Goal: Task Accomplishment & Management: Complete application form

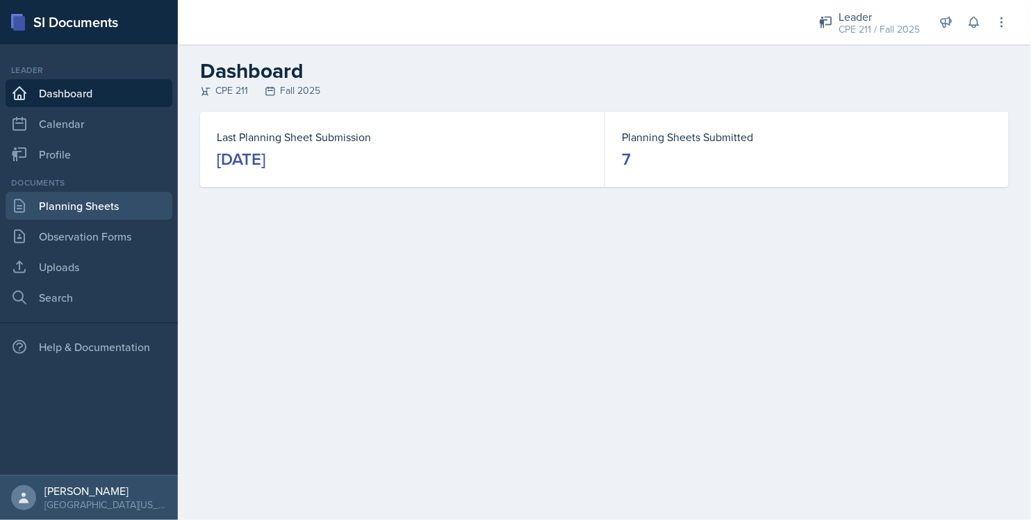
click at [68, 206] on link "Planning Sheets" at bounding box center [89, 206] width 167 height 28
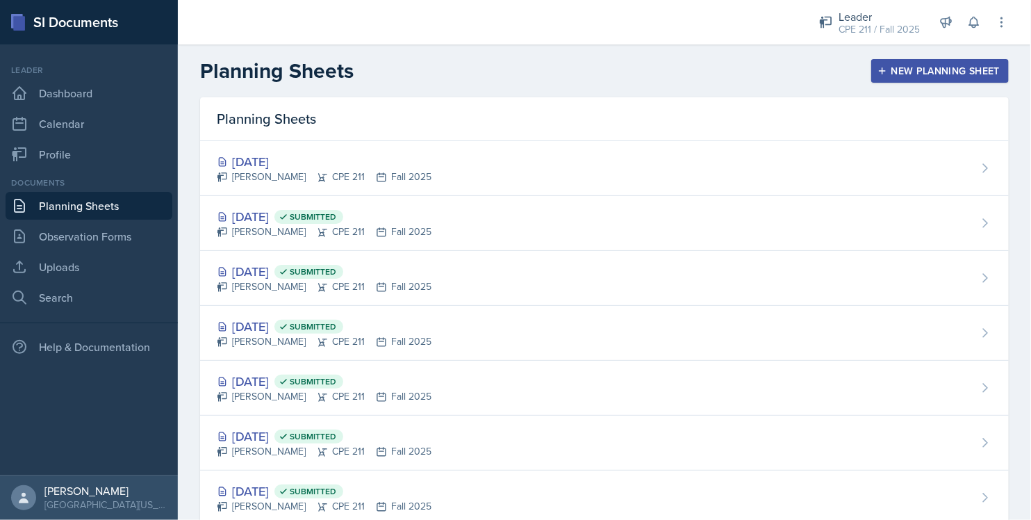
click at [327, 176] on div "[PERSON_NAME] CPE 211 Fall 2025" at bounding box center [324, 177] width 215 height 15
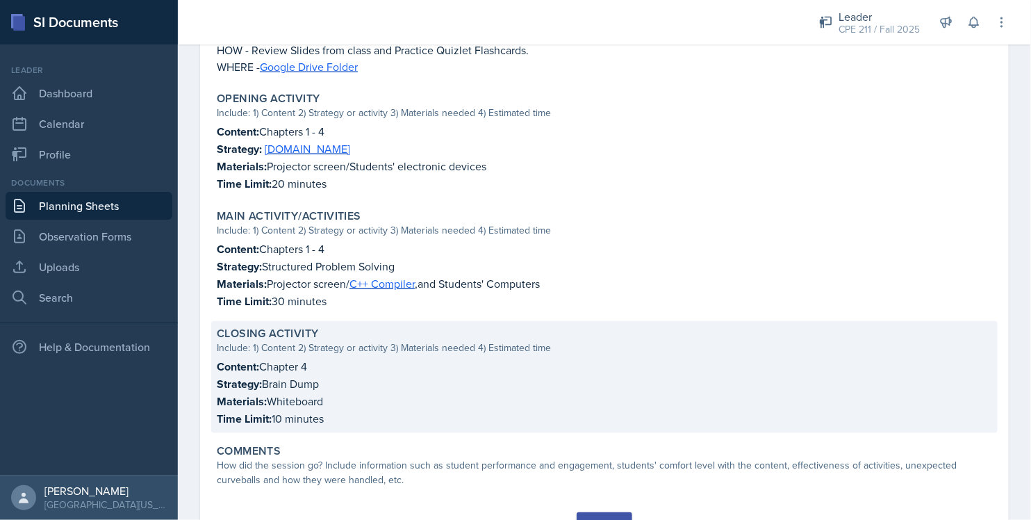
scroll to position [463, 0]
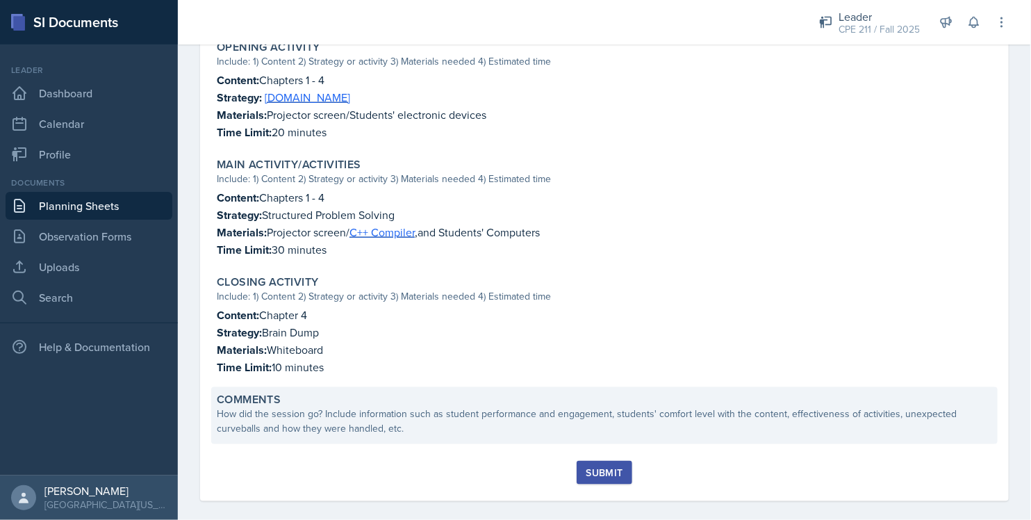
click at [379, 428] on div "How did the session go? Include information such as student performance and eng…" at bounding box center [604, 420] width 775 height 29
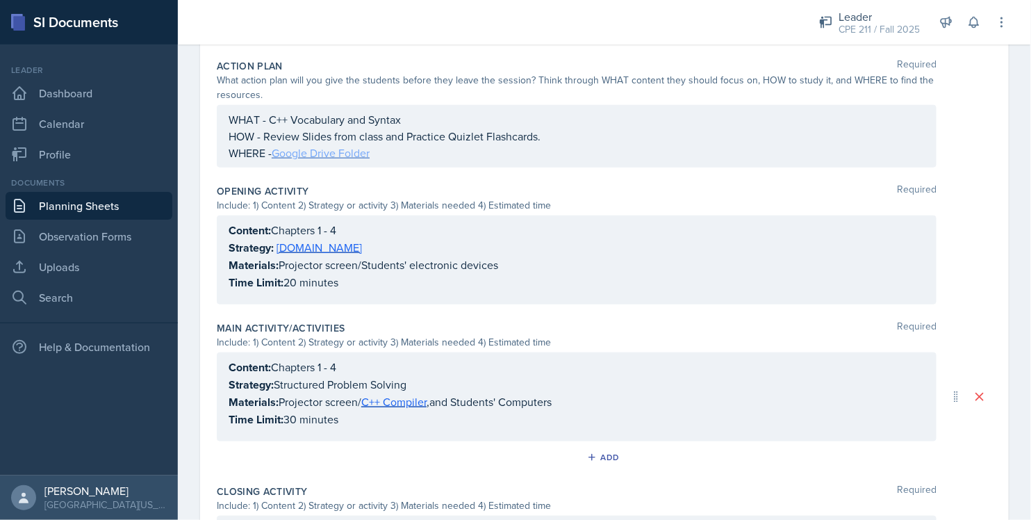
scroll to position [370, 0]
click at [299, 248] on link "[DOMAIN_NAME]" at bounding box center [319, 247] width 85 height 15
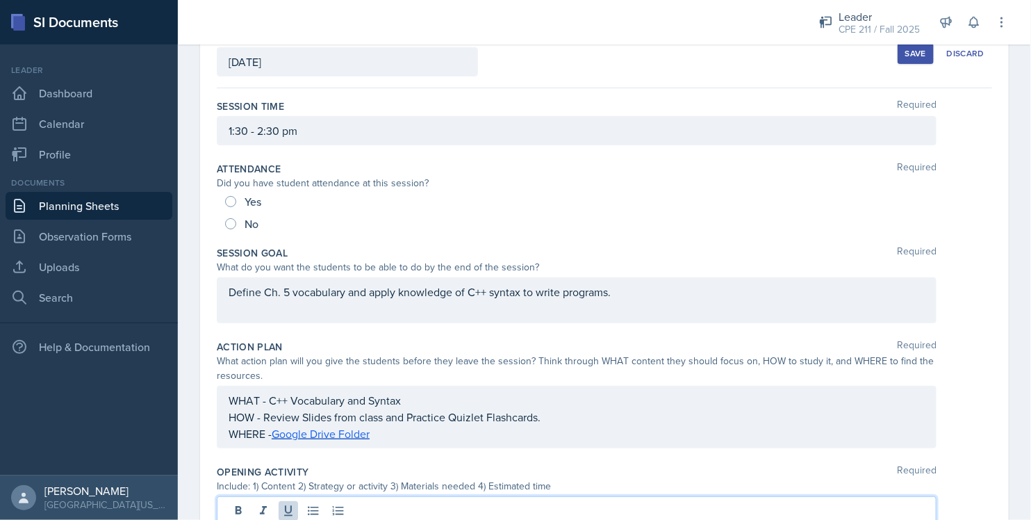
scroll to position [0, 0]
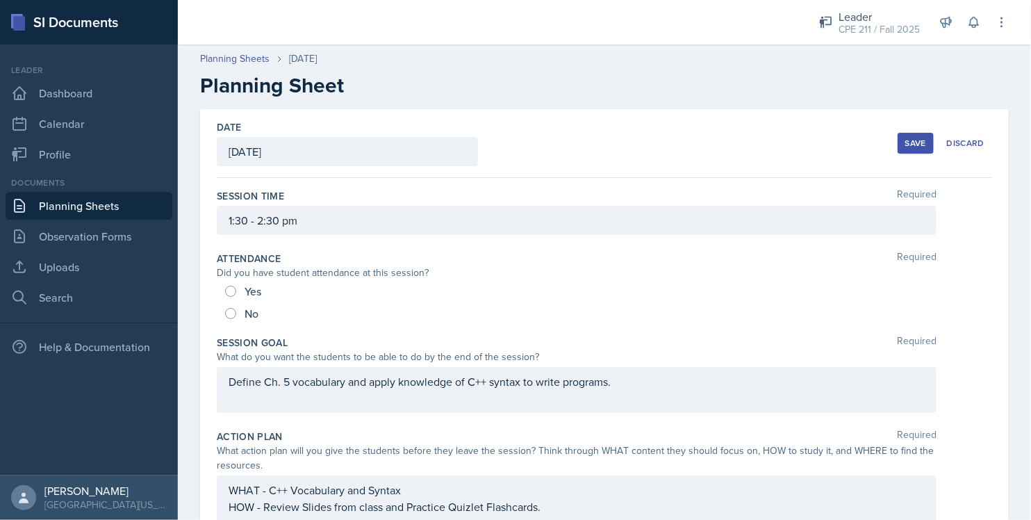
click at [261, 289] on div "Yes" at bounding box center [244, 291] width 39 height 22
click at [258, 291] on span "Yes" at bounding box center [253, 291] width 17 height 14
click at [236, 291] on input "Yes" at bounding box center [230, 291] width 11 height 11
radio input "true"
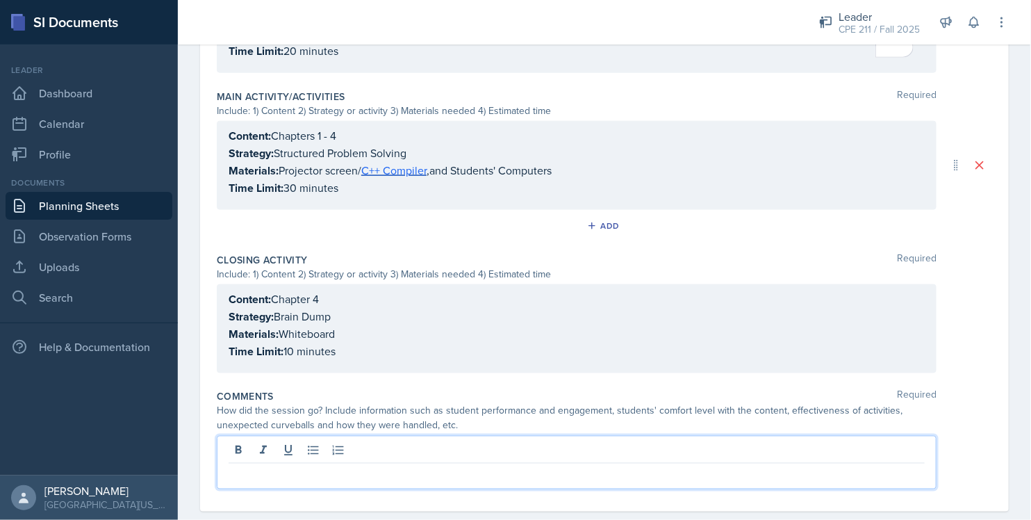
click at [340, 466] on p at bounding box center [577, 474] width 696 height 17
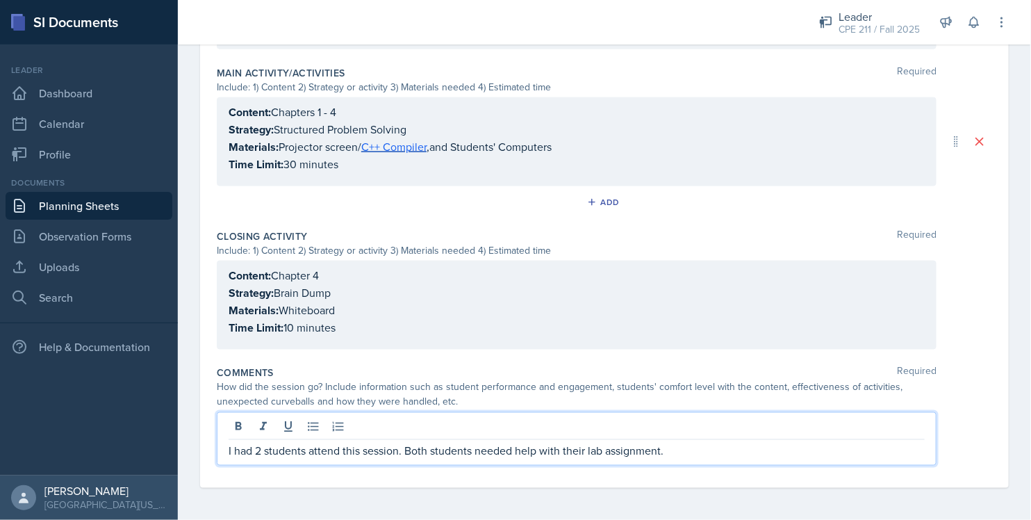
click at [962, 311] on div "Content: Chapter 4 Strategy: Brain Dump Materials: Whiteboard Time Limit: 10 mi…" at bounding box center [604, 305] width 775 height 89
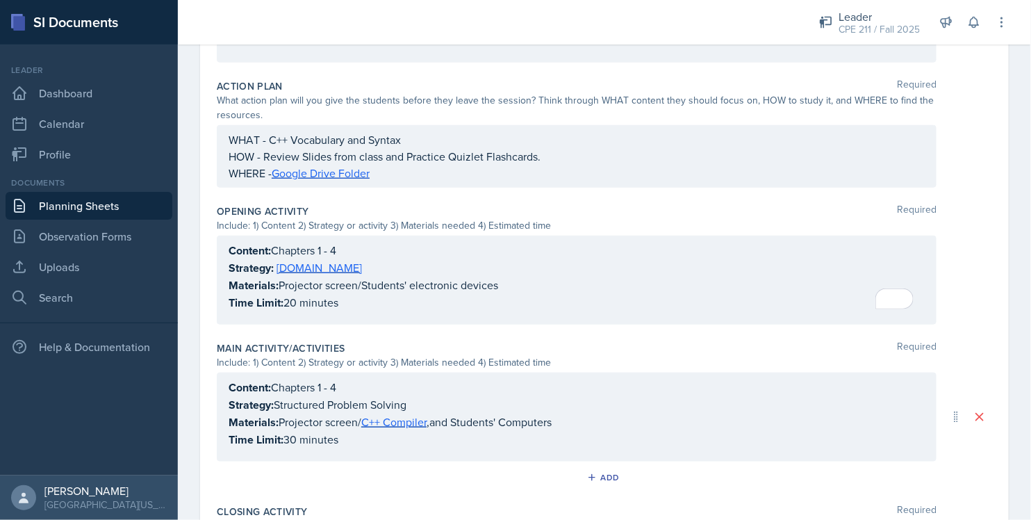
scroll to position [0, 0]
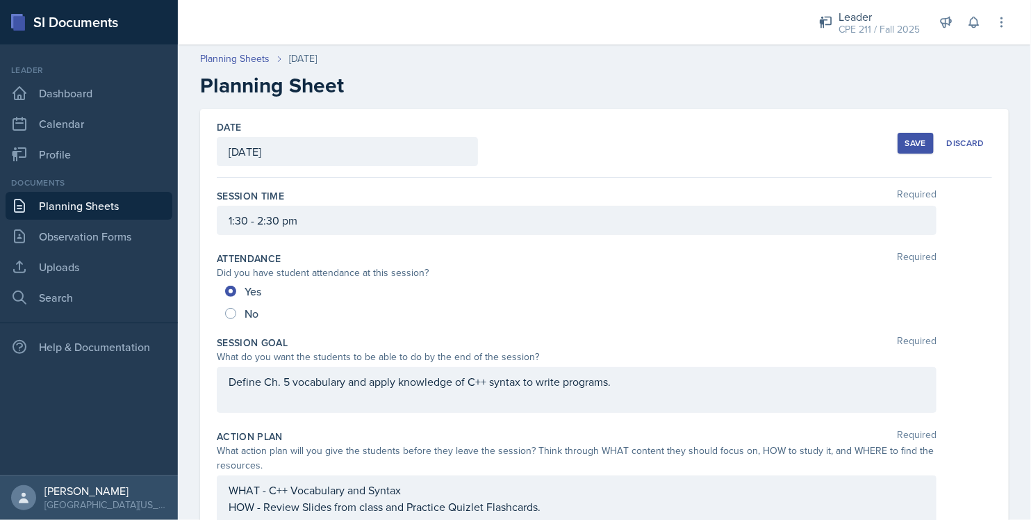
click at [903, 151] on button "Save" at bounding box center [916, 143] width 36 height 21
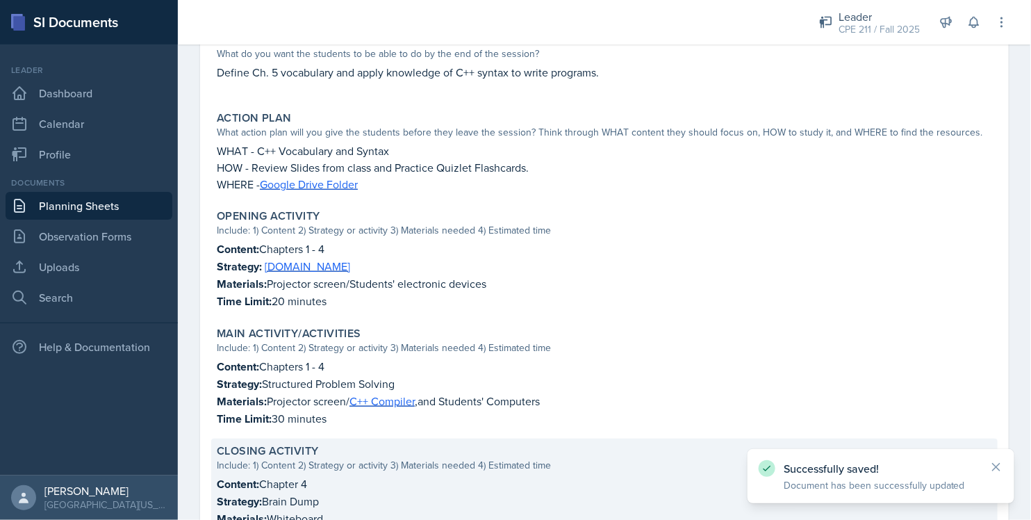
scroll to position [489, 0]
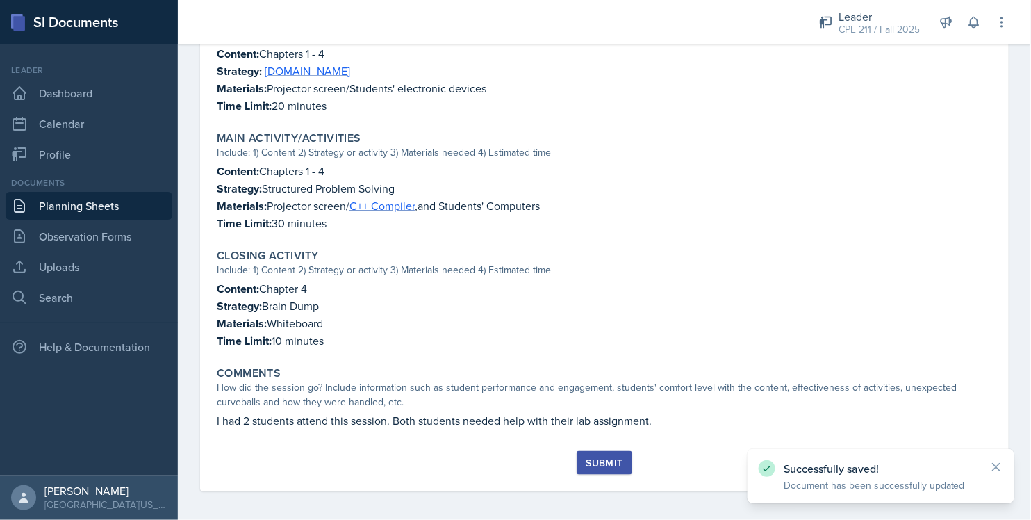
click at [595, 458] on div "Submit" at bounding box center [604, 462] width 37 height 11
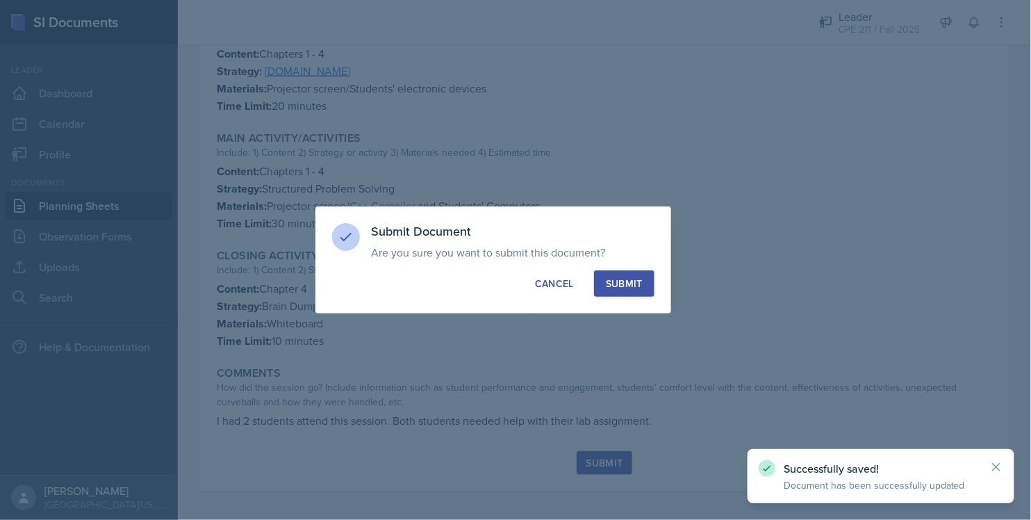
click at [638, 282] on div "Submit" at bounding box center [624, 284] width 37 height 14
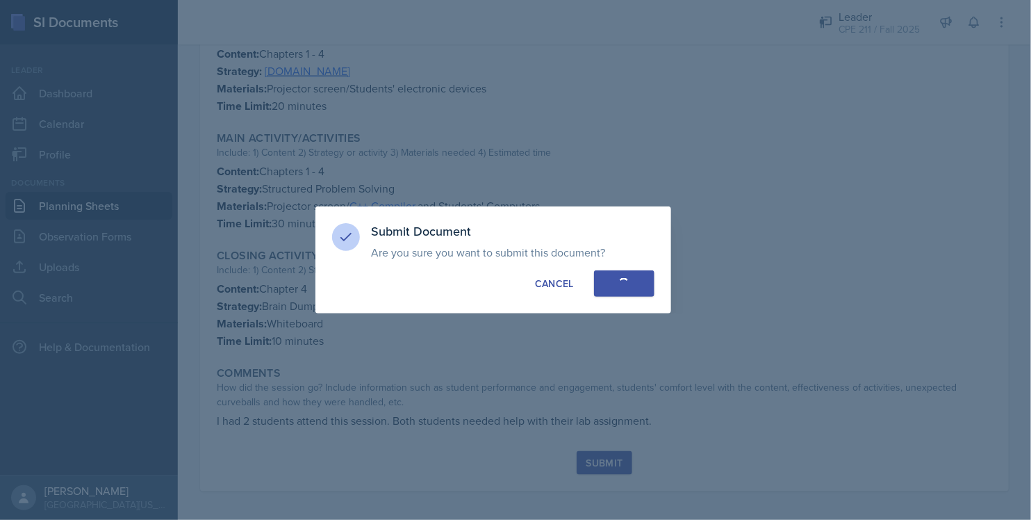
radio input "true"
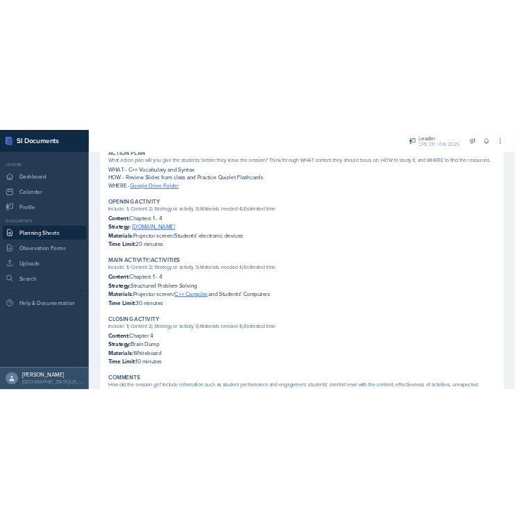
scroll to position [0, 0]
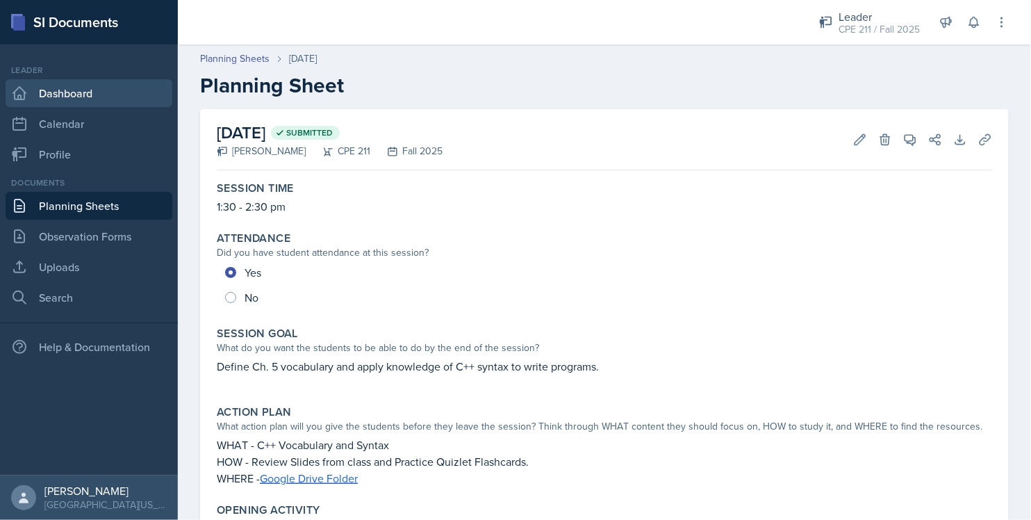
click at [107, 96] on link "Dashboard" at bounding box center [89, 93] width 167 height 28
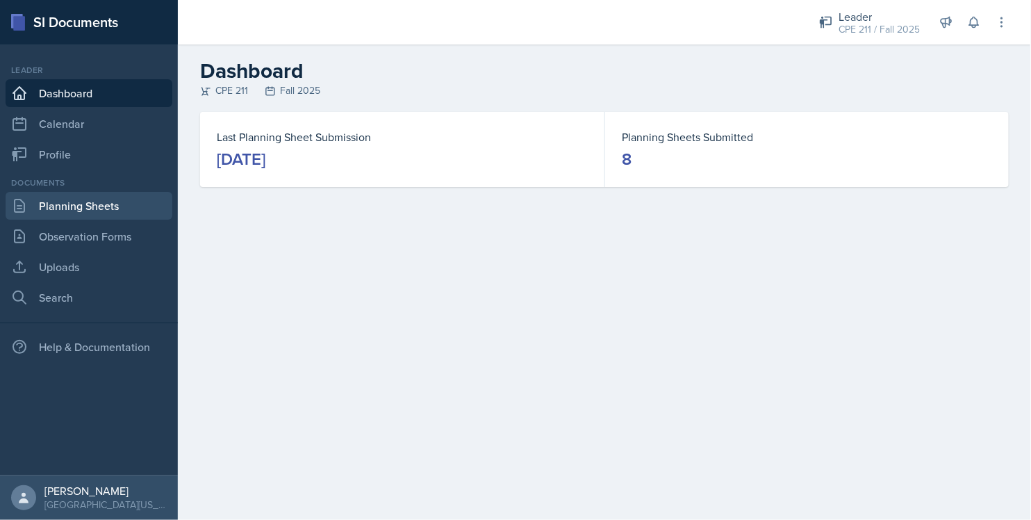
click at [121, 199] on link "Planning Sheets" at bounding box center [89, 206] width 167 height 28
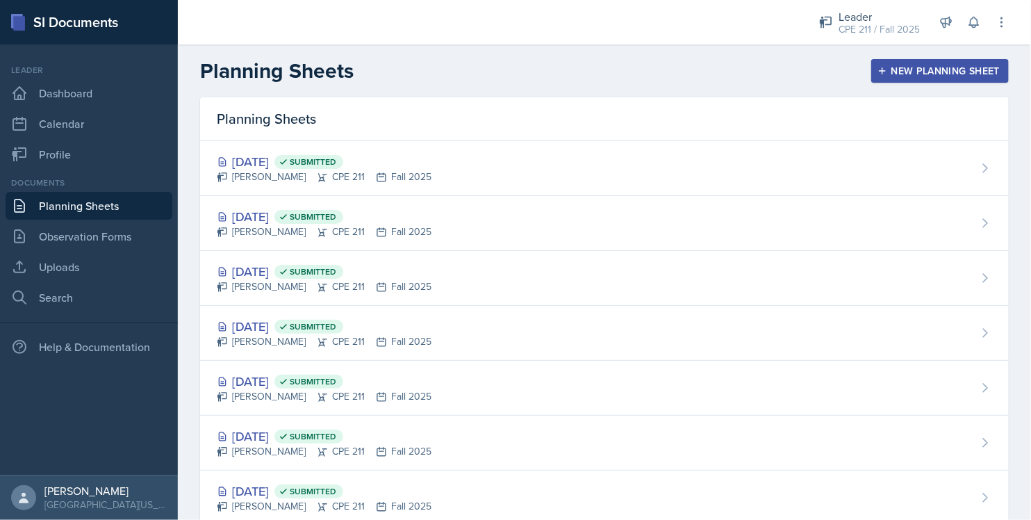
click at [872, 81] on button "New Planning Sheet" at bounding box center [940, 71] width 138 height 24
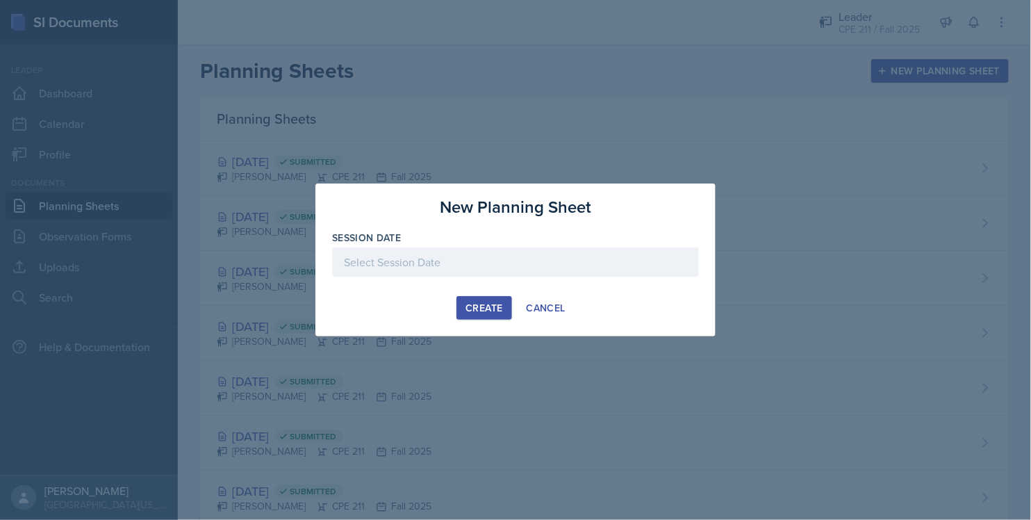
click at [563, 267] on div at bounding box center [515, 261] width 367 height 29
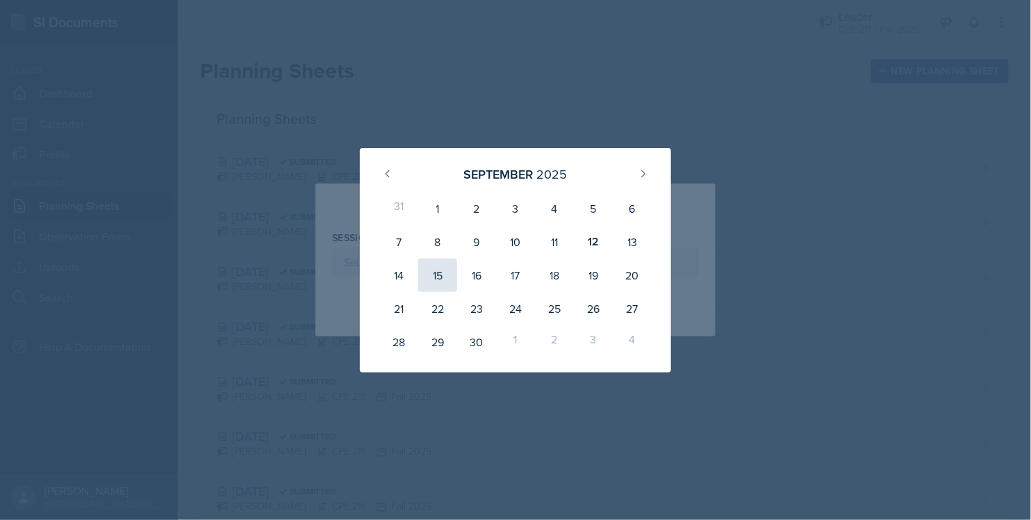
click at [440, 281] on div "15" at bounding box center [437, 274] width 39 height 33
type input "[DATE]"
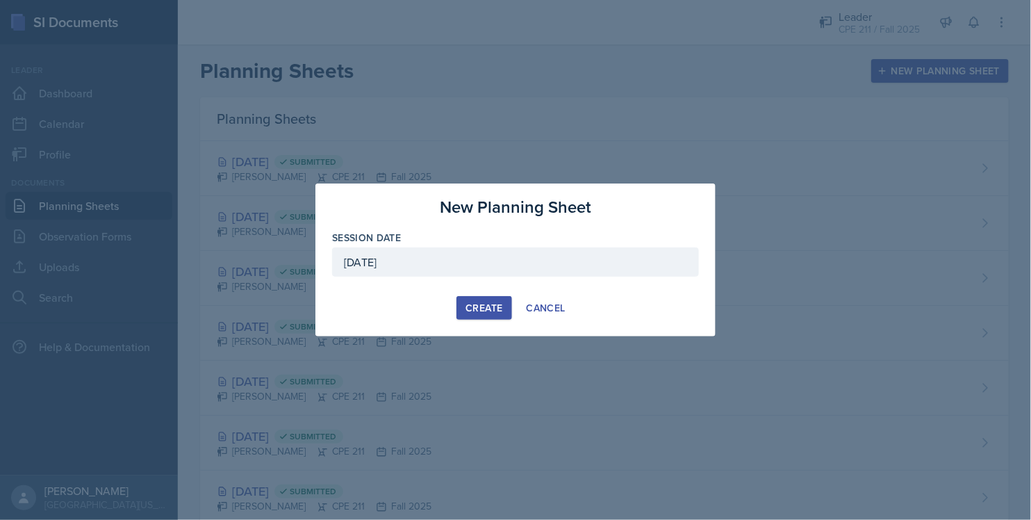
click at [479, 306] on div "Create" at bounding box center [483, 307] width 37 height 11
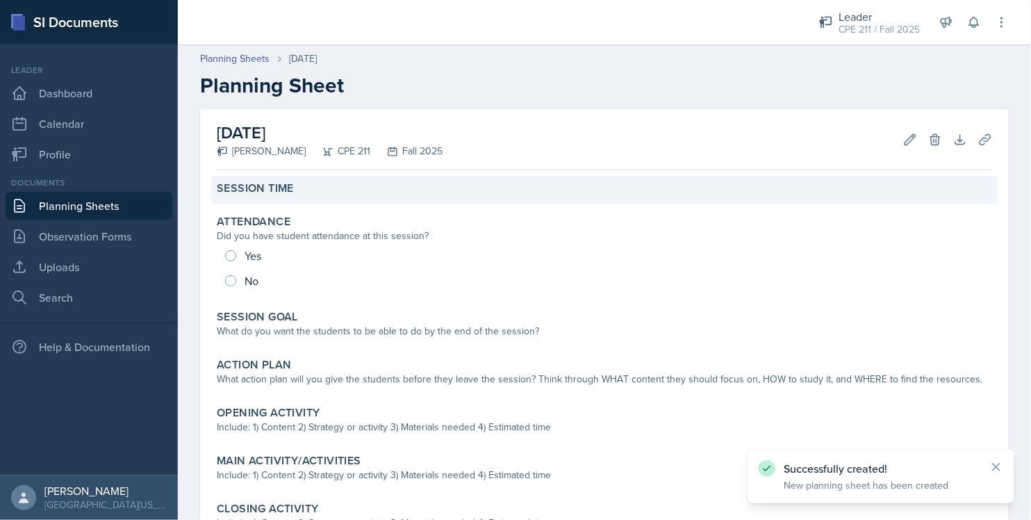
click at [301, 195] on div "Session Time" at bounding box center [604, 190] width 786 height 28
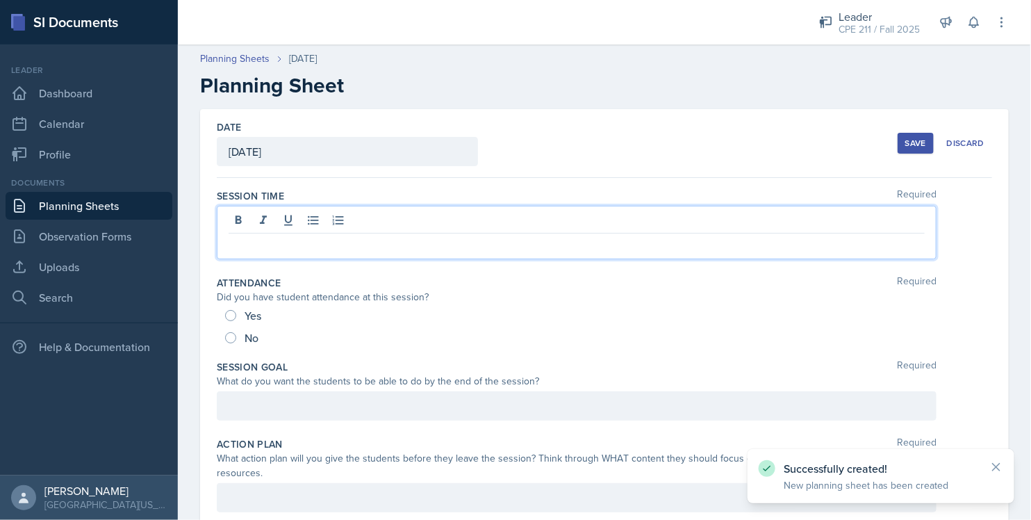
click at [368, 217] on div at bounding box center [577, 232] width 720 height 53
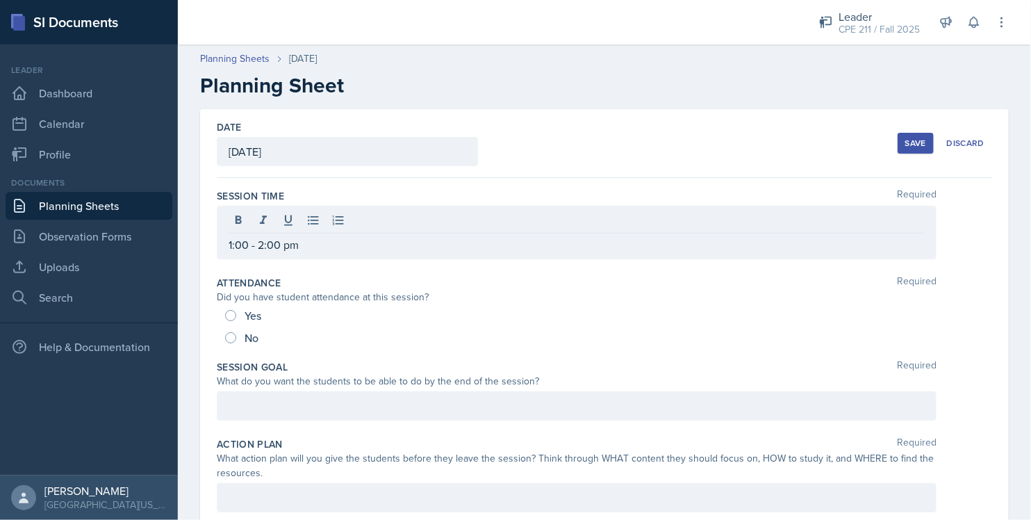
click at [462, 357] on div "Session Goal Required What do you want the students to be able to do by the end…" at bounding box center [604, 392] width 775 height 77
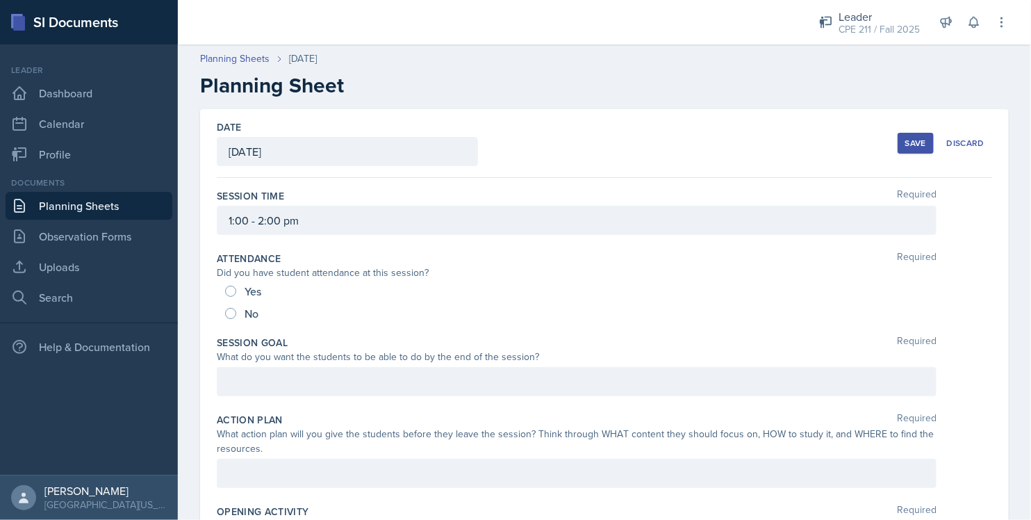
click at [898, 133] on button "Save" at bounding box center [916, 143] width 36 height 21
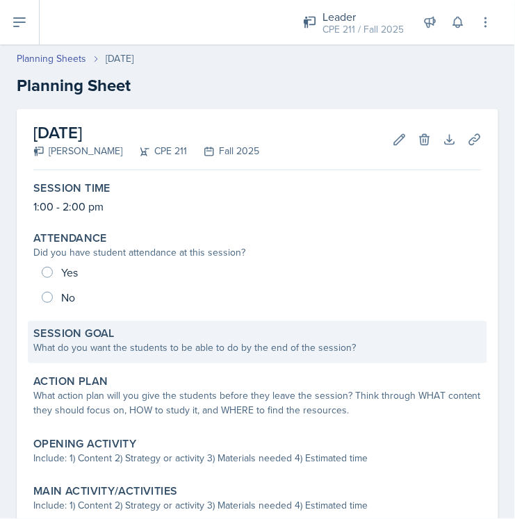
click at [167, 345] on div "What do you want the students to be able to do by the end of the session?" at bounding box center [257, 347] width 448 height 15
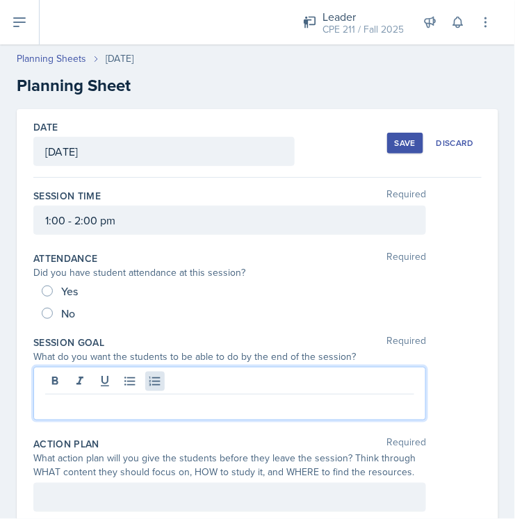
click at [163, 383] on div at bounding box center [229, 393] width 393 height 53
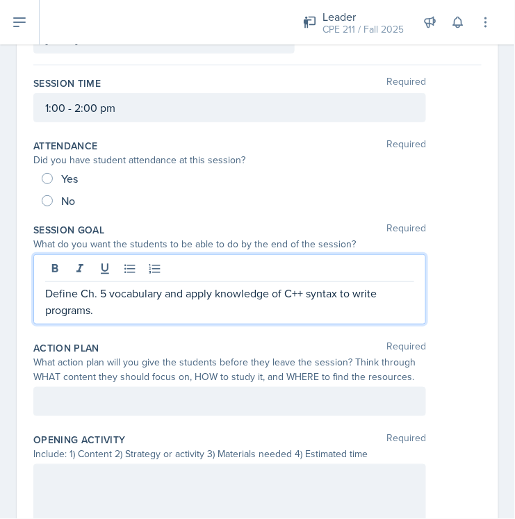
scroll to position [154, 0]
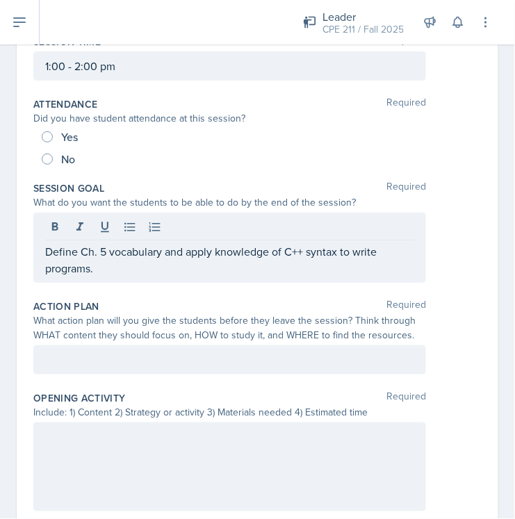
drag, startPoint x: 195, startPoint y: 368, endPoint x: 195, endPoint y: 357, distance: 10.4
click at [195, 370] on div at bounding box center [229, 359] width 393 height 29
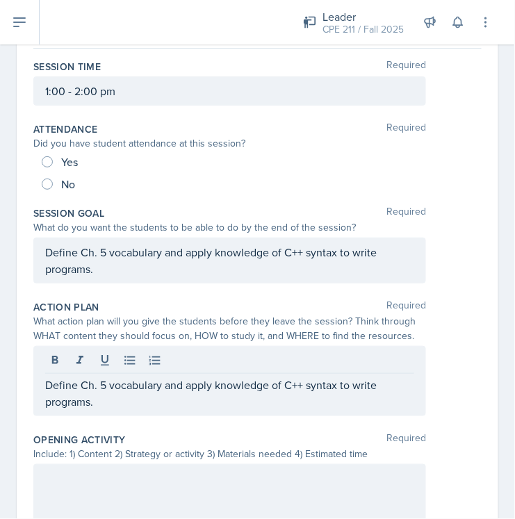
click at [203, 397] on p "Define Ch. 5 vocabulary and apply knowledge of C++ syntax to write programs." at bounding box center [229, 393] width 369 height 33
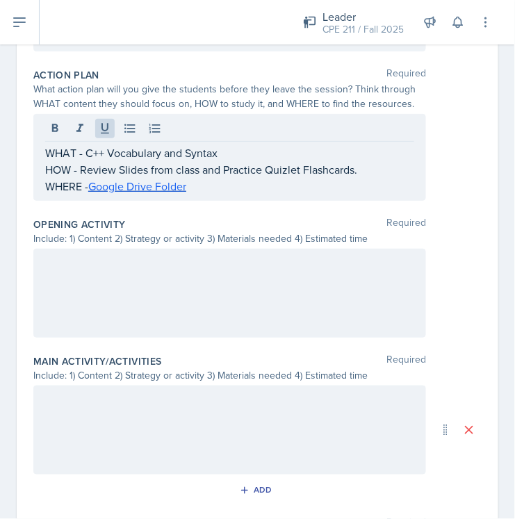
click at [128, 296] on div at bounding box center [229, 293] width 393 height 89
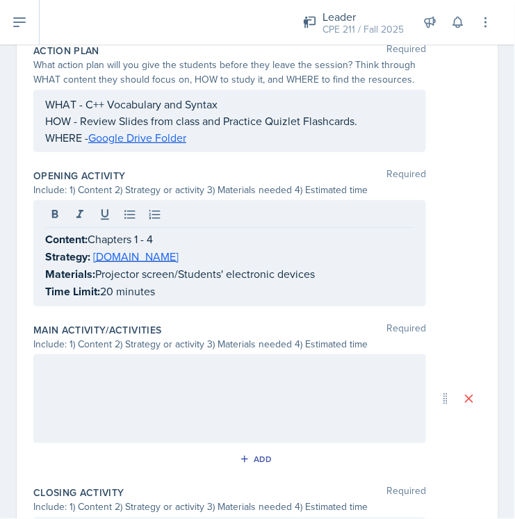
click at [204, 381] on div at bounding box center [229, 398] width 393 height 89
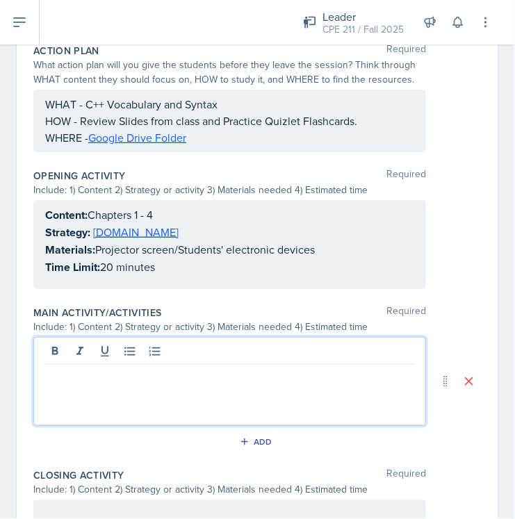
scroll to position [409, 0]
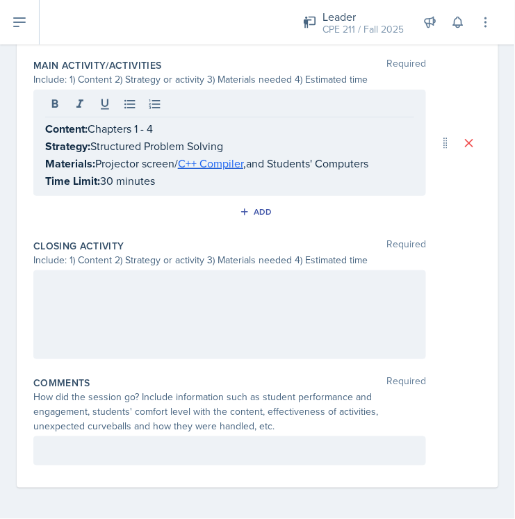
click at [230, 336] on div at bounding box center [229, 314] width 393 height 89
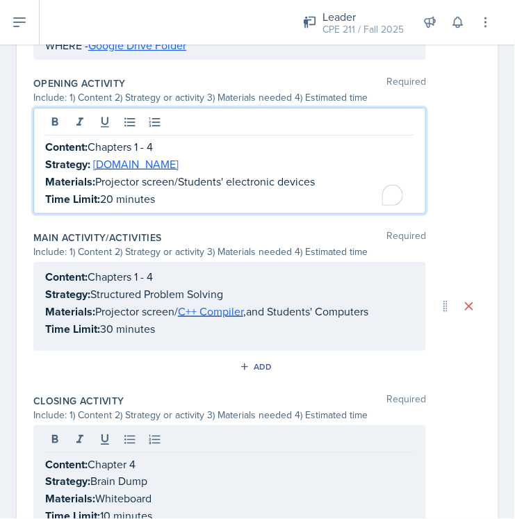
scroll to position [502, 0]
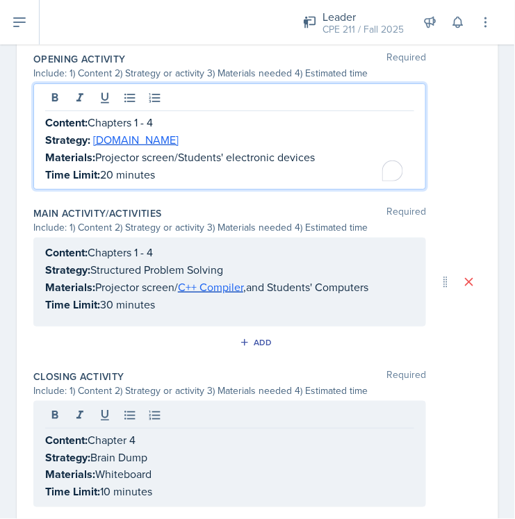
drag, startPoint x: 165, startPoint y: 124, endPoint x: 140, endPoint y: 115, distance: 26.4
click at [140, 115] on p "Content: Chapters 1 - 4" at bounding box center [229, 122] width 369 height 17
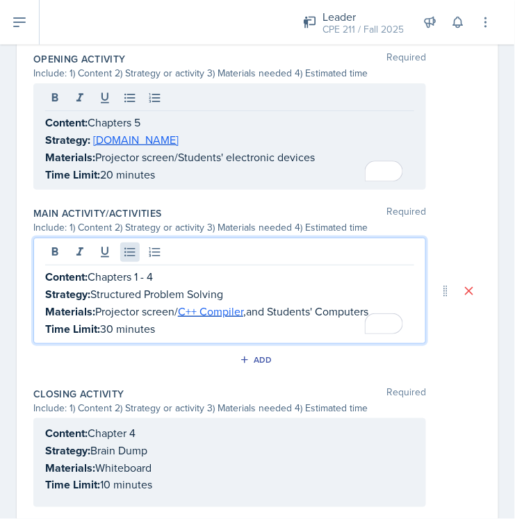
drag, startPoint x: 172, startPoint y: 244, endPoint x: 138, endPoint y: 258, distance: 36.1
click at [138, 258] on div "Content: Chapters 1 - 4 Strategy: Structured Problem Solving Materials: Project…" at bounding box center [229, 291] width 393 height 106
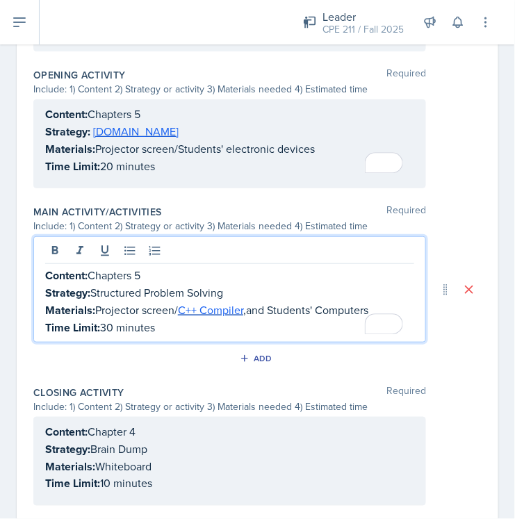
click at [152, 431] on div "Content: Chapter 4 Strategy: Brain Dump Materials: Whiteboard Time Limit: 10 mi…" at bounding box center [229, 461] width 393 height 89
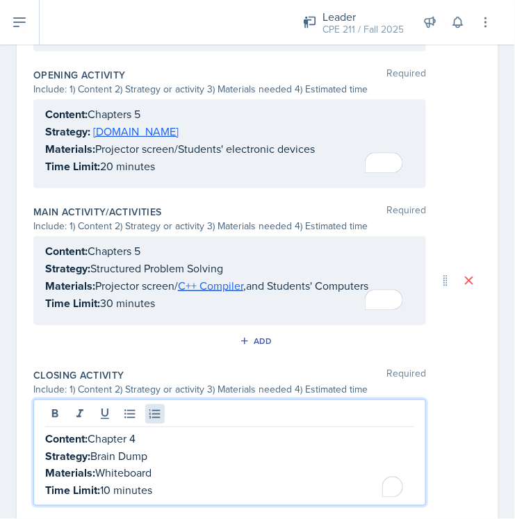
scroll to position [470, 0]
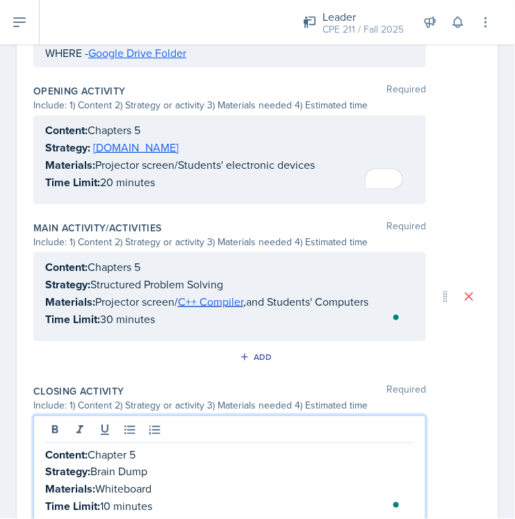
click at [208, 381] on div "Closing Activity Required Include: 1) Content 2) Strategy or activity 3) Materi…" at bounding box center [257, 456] width 448 height 154
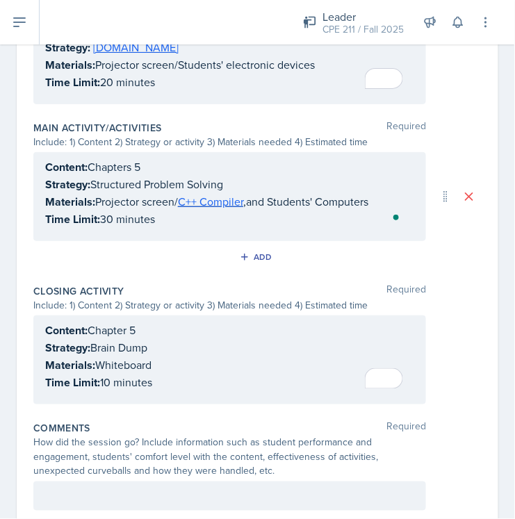
scroll to position [616, 0]
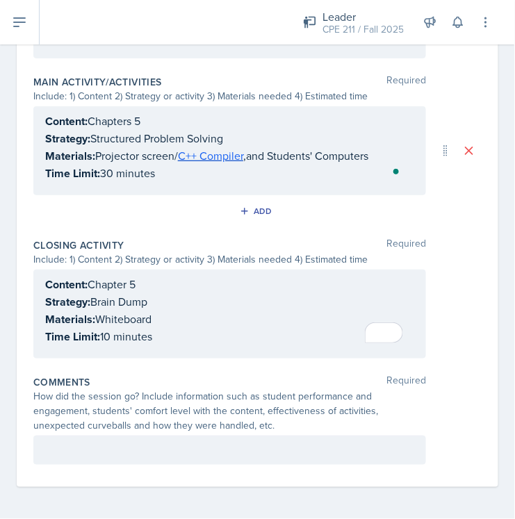
click at [453, 394] on div "How did the session go? Include information such as student performance and eng…" at bounding box center [257, 411] width 448 height 44
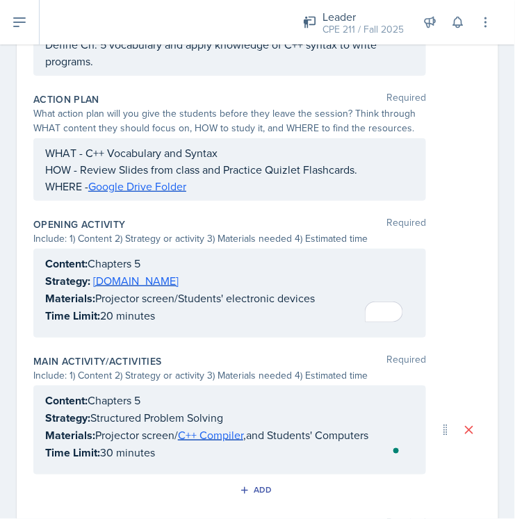
scroll to position [0, 0]
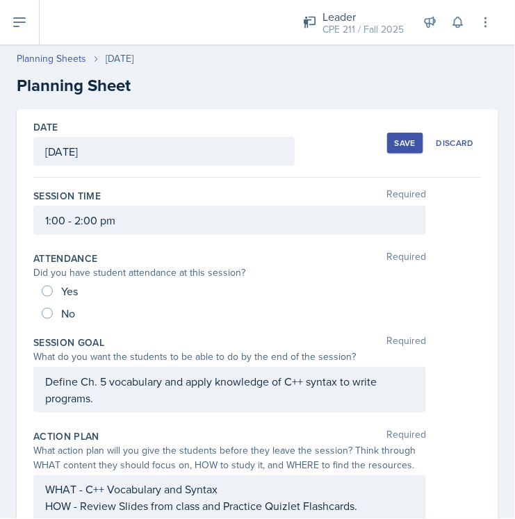
click at [406, 140] on button "Save" at bounding box center [405, 143] width 36 height 21
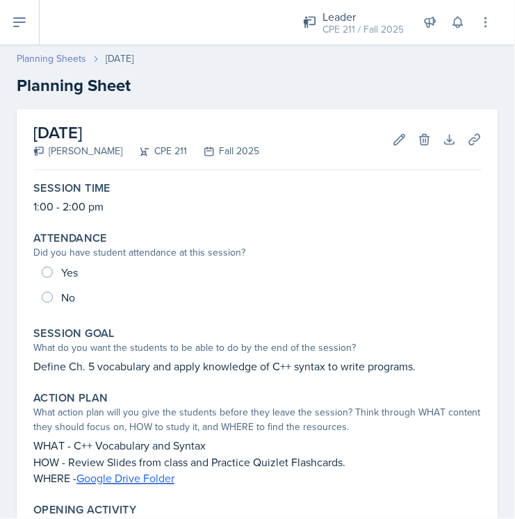
click at [52, 60] on link "Planning Sheets" at bounding box center [51, 58] width 69 height 15
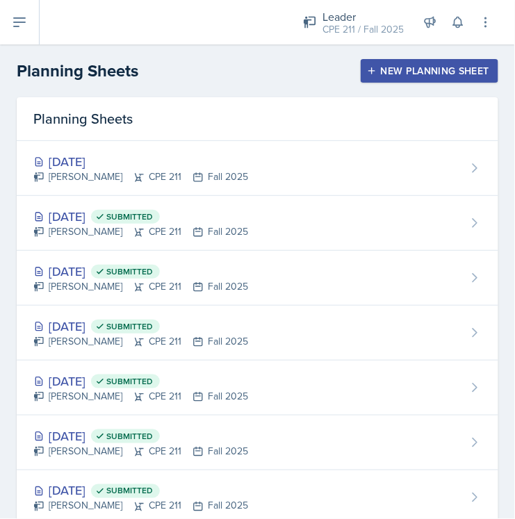
click at [404, 85] on header "Planning Sheets New Planning Sheet" at bounding box center [257, 70] width 515 height 53
click at [407, 76] on div "New Planning Sheet" at bounding box center [429, 70] width 119 height 11
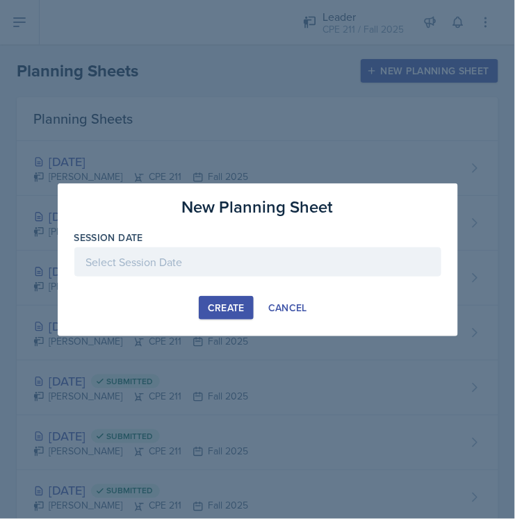
click at [269, 259] on div at bounding box center [257, 261] width 367 height 29
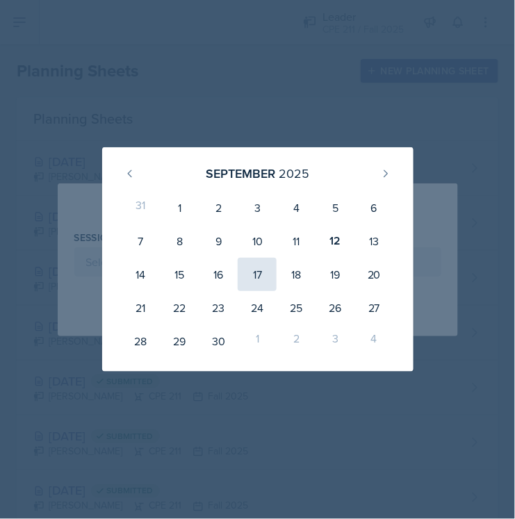
click at [261, 274] on div "17" at bounding box center [257, 274] width 39 height 33
type input "[DATE]"
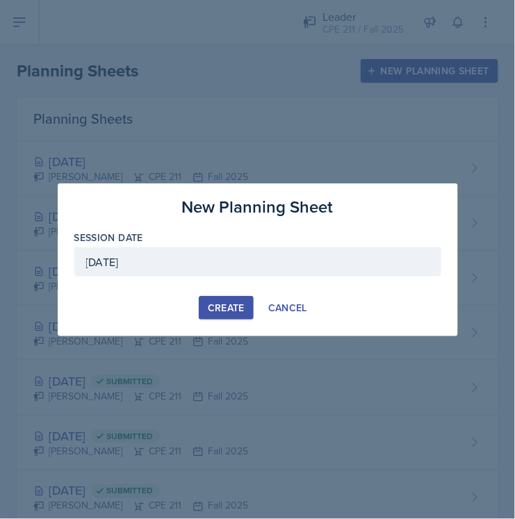
click at [238, 309] on div "Create" at bounding box center [226, 307] width 37 height 11
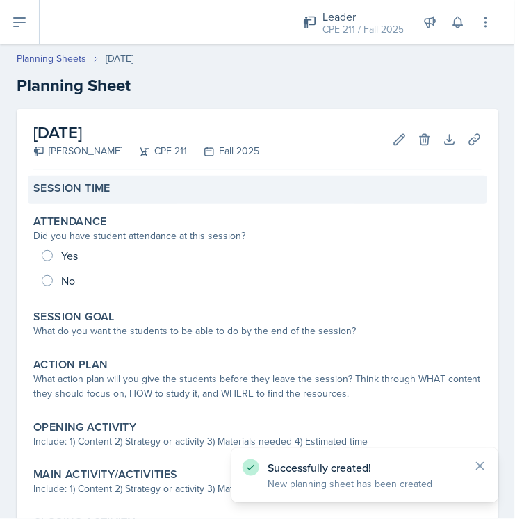
click at [306, 192] on div "Session Time" at bounding box center [257, 188] width 448 height 14
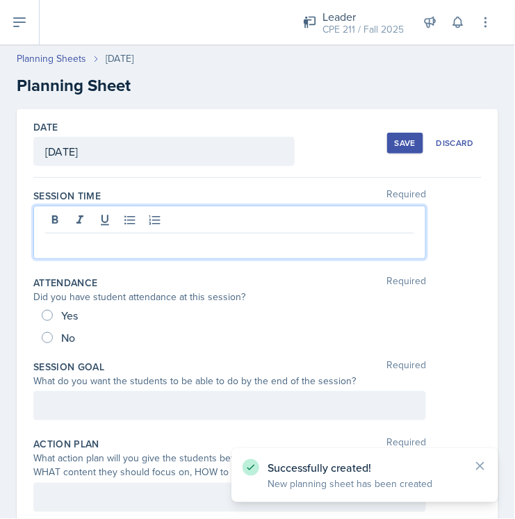
click at [311, 214] on div at bounding box center [229, 232] width 393 height 53
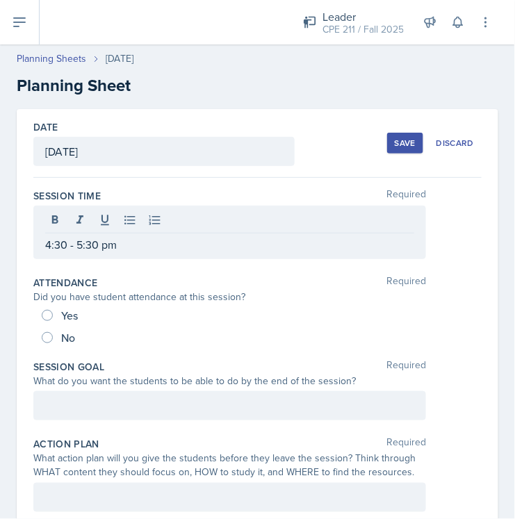
click at [299, 409] on div at bounding box center [229, 405] width 393 height 29
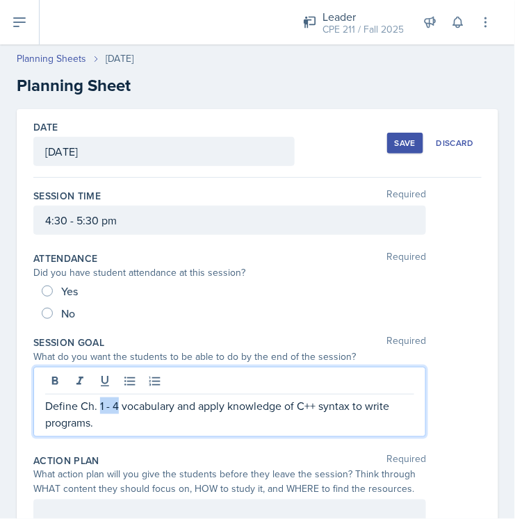
drag, startPoint x: 119, startPoint y: 402, endPoint x: 100, endPoint y: 404, distance: 18.9
click at [100, 404] on p "Define Ch. 1 - 4 vocabulary and apply knowledge of C++ syntax to write programs." at bounding box center [229, 413] width 369 height 33
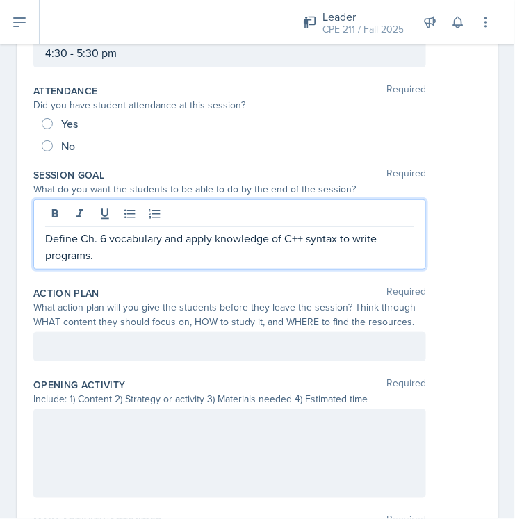
scroll to position [154, 0]
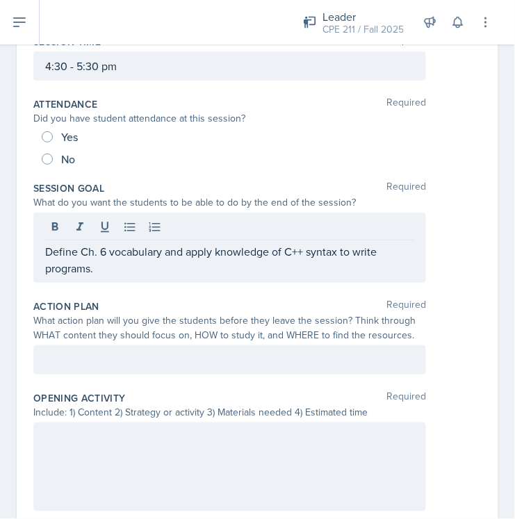
click at [315, 361] on p at bounding box center [229, 360] width 369 height 17
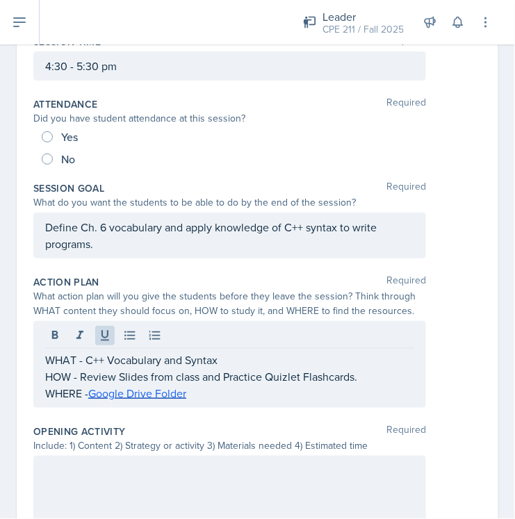
click at [237, 477] on div at bounding box center [229, 500] width 393 height 89
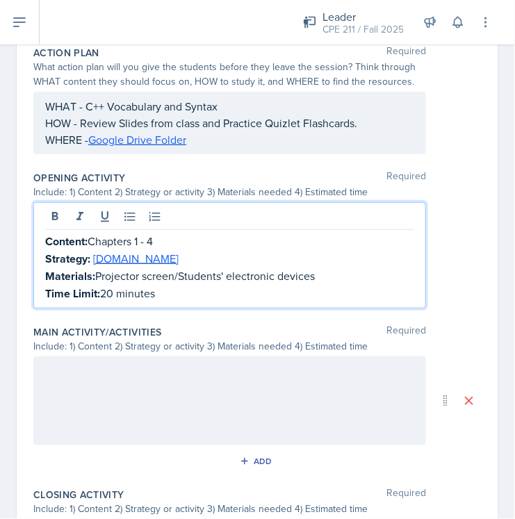
scroll to position [399, 0]
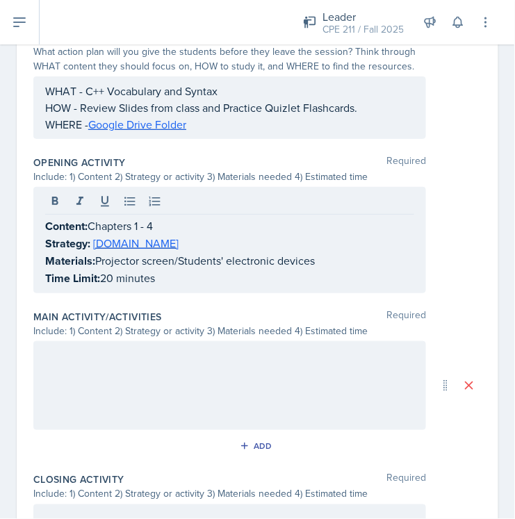
click at [165, 386] on div at bounding box center [229, 385] width 393 height 89
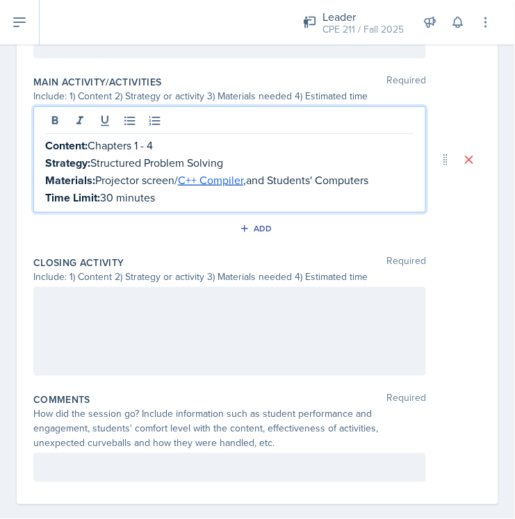
scroll to position [633, 0]
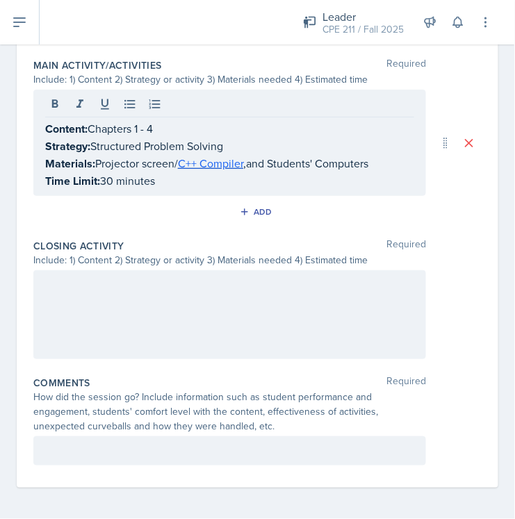
click at [172, 299] on div at bounding box center [229, 314] width 393 height 89
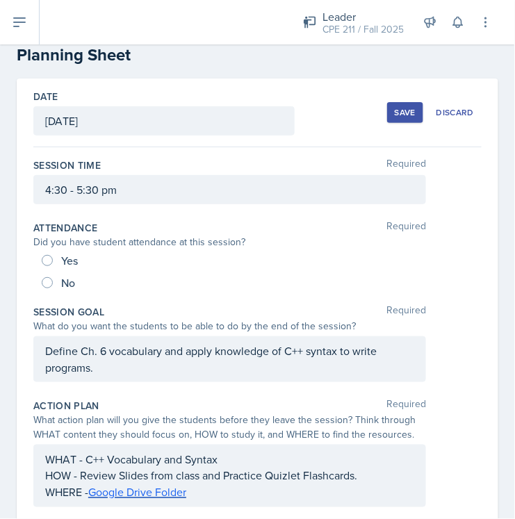
scroll to position [0, 0]
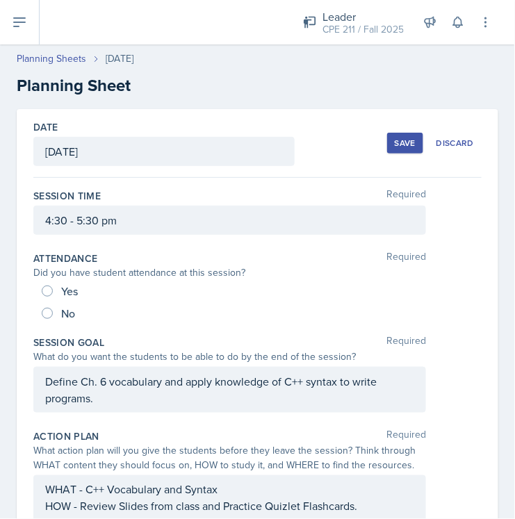
click at [395, 138] on div "Save" at bounding box center [405, 143] width 21 height 11
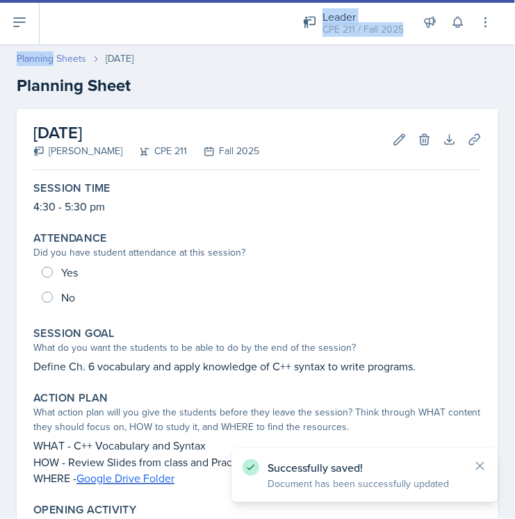
click at [51, 56] on div "Leader CPE 211 / Fall 2025 Leader CPE 211 / Fall 2025 Leader CPE 211 / Spring 2…" at bounding box center [257, 259] width 515 height 519
click at [64, 55] on link "Planning Sheets" at bounding box center [51, 58] width 69 height 15
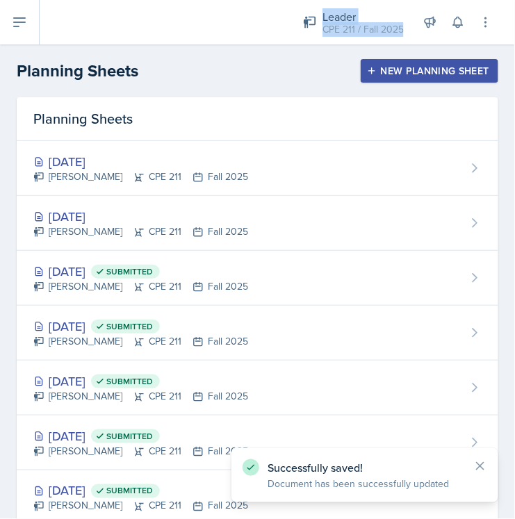
click at [391, 70] on div "New Planning Sheet" at bounding box center [429, 70] width 119 height 11
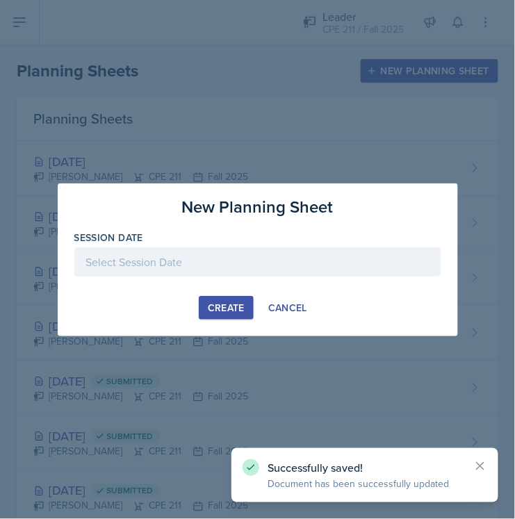
click at [315, 254] on div at bounding box center [257, 261] width 367 height 29
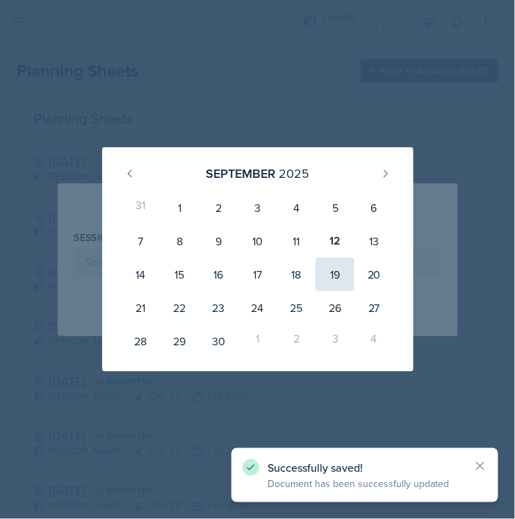
click at [340, 281] on div "19" at bounding box center [334, 274] width 39 height 33
type input "[DATE]"
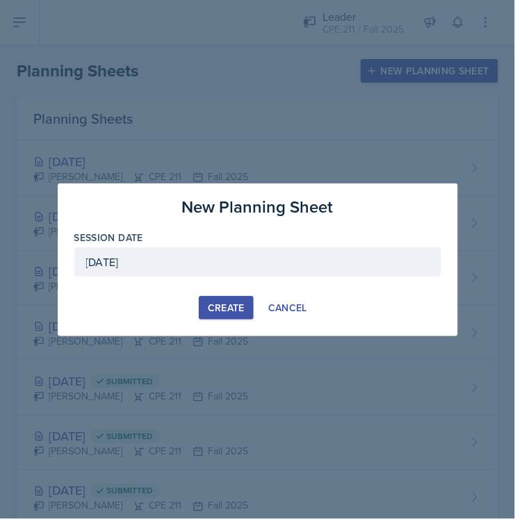
click at [200, 297] on button "Create" at bounding box center [226, 308] width 55 height 24
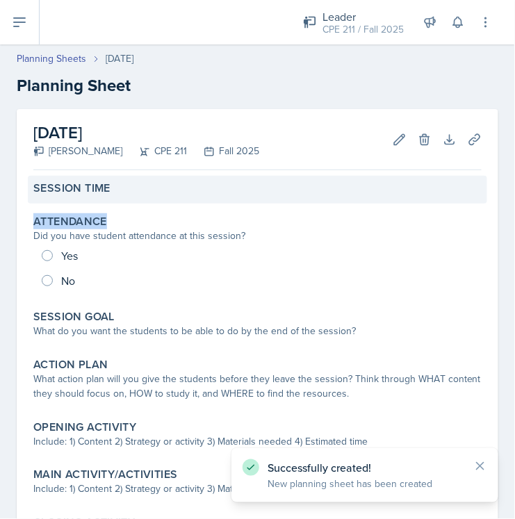
click at [240, 196] on div "Session Time Attendance Did you have student attendance at this session? Yes No…" at bounding box center [257, 411] width 448 height 471
click at [245, 190] on div "Session Time" at bounding box center [257, 188] width 448 height 14
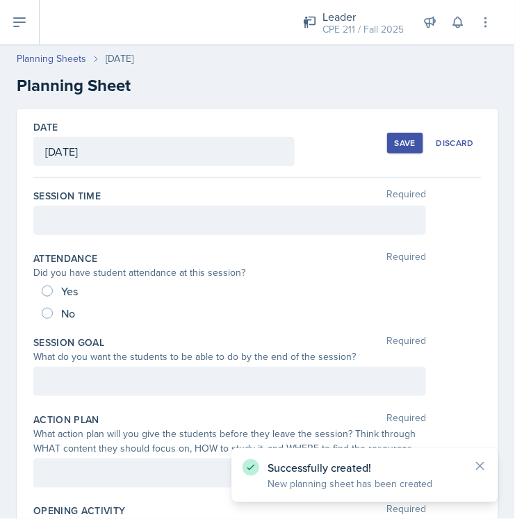
click at [253, 222] on div at bounding box center [229, 220] width 393 height 29
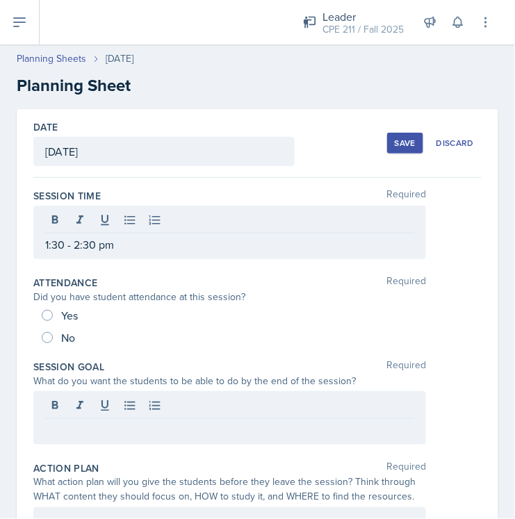
click at [260, 427] on p at bounding box center [229, 430] width 369 height 17
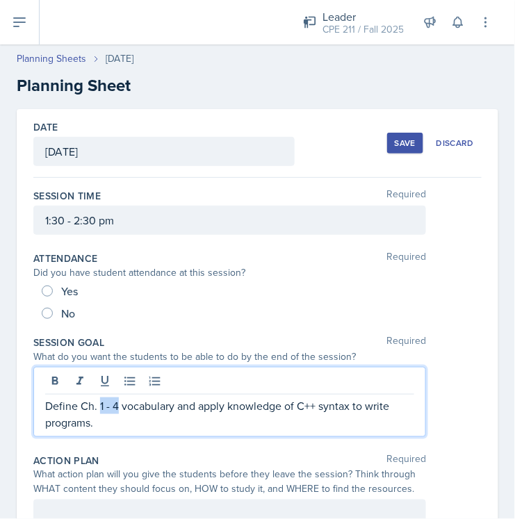
drag, startPoint x: 118, startPoint y: 402, endPoint x: 99, endPoint y: 404, distance: 19.6
click at [99, 404] on p "Define Ch. 1 - 4 vocabulary and apply knowledge of C++ syntax to write programs." at bounding box center [229, 413] width 369 height 33
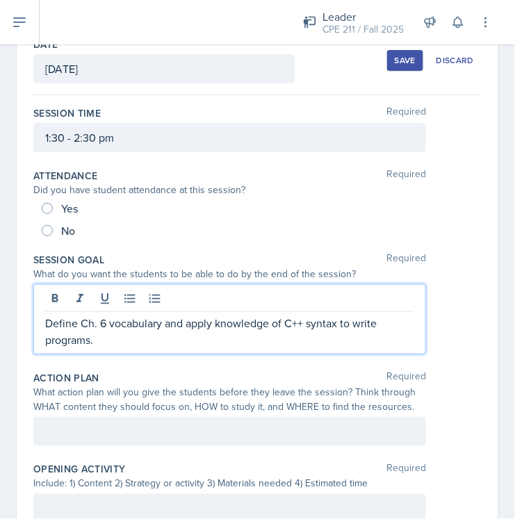
scroll to position [154, 0]
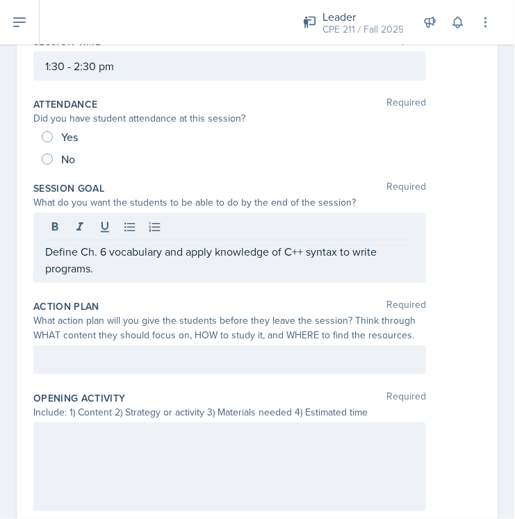
click at [256, 364] on p at bounding box center [229, 360] width 369 height 17
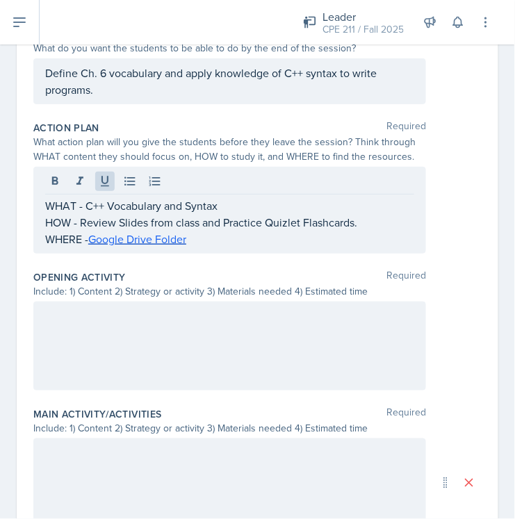
click at [215, 337] on div at bounding box center [229, 346] width 393 height 89
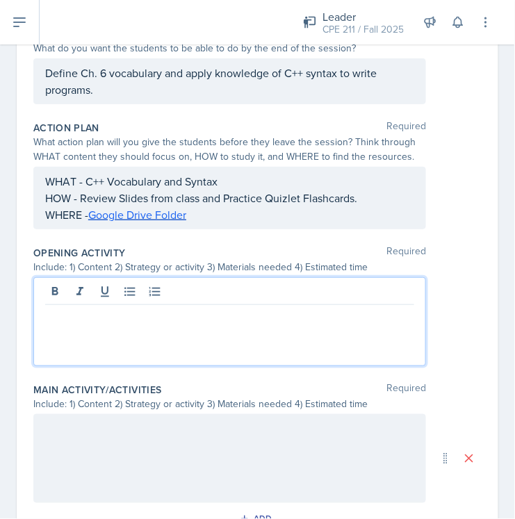
scroll to position [333, 0]
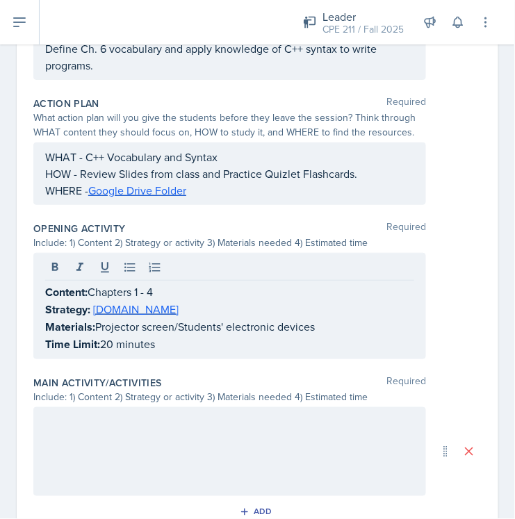
click at [225, 427] on div at bounding box center [229, 451] width 393 height 89
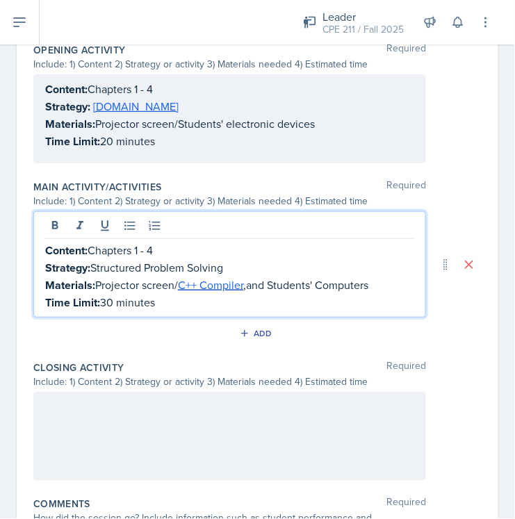
scroll to position [548, 0]
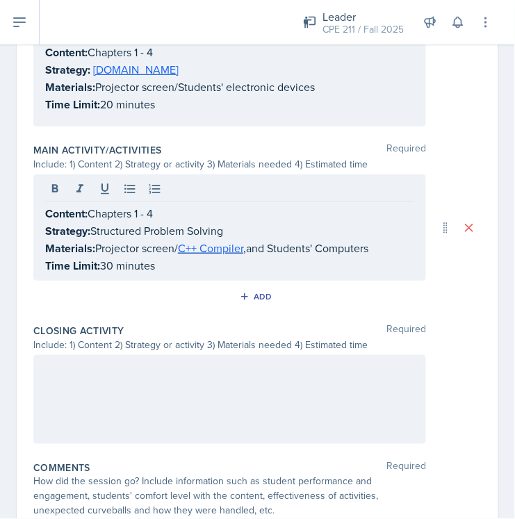
click at [245, 403] on div at bounding box center [229, 399] width 393 height 89
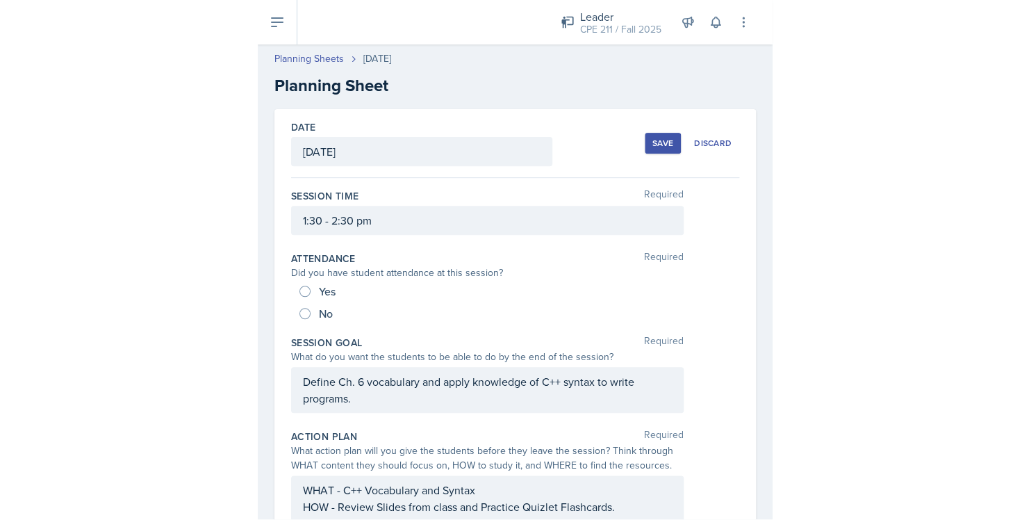
scroll to position [0, 0]
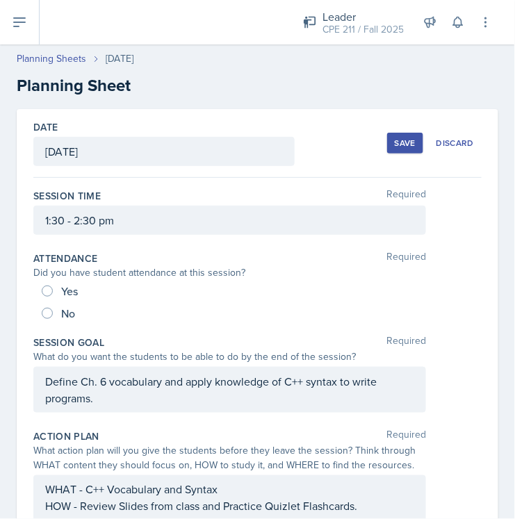
click at [395, 142] on div "Save" at bounding box center [405, 143] width 21 height 11
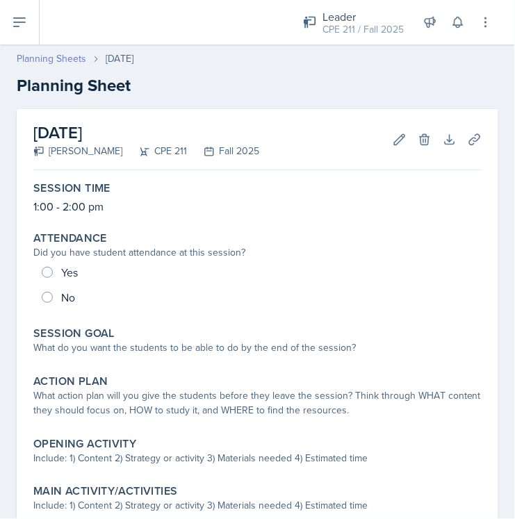
click at [55, 59] on link "Planning Sheets" at bounding box center [51, 58] width 69 height 15
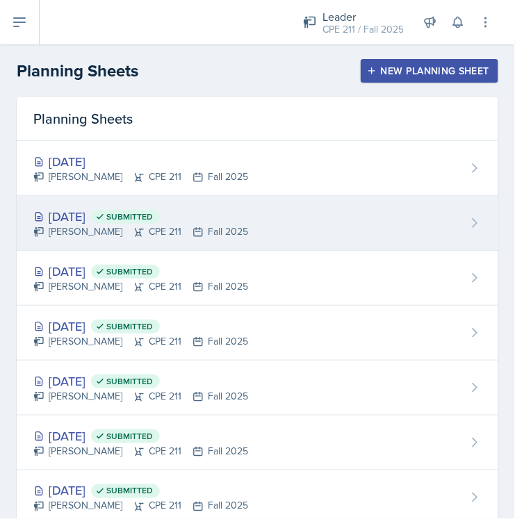
click at [121, 224] on div "Sep 12th, 2025 Submitted" at bounding box center [140, 216] width 215 height 19
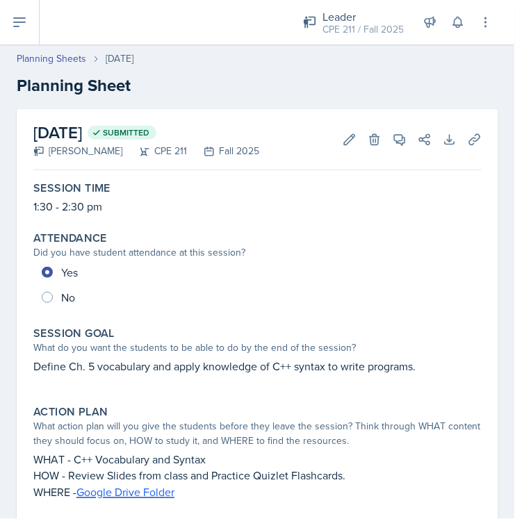
click at [140, 351] on div "What do you want the students to be able to do by the end of the session?" at bounding box center [257, 347] width 448 height 15
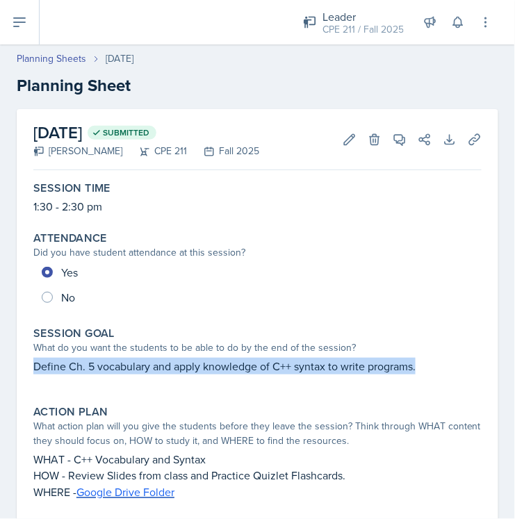
drag, startPoint x: 35, startPoint y: 362, endPoint x: 431, endPoint y: 367, distance: 396.0
click at [431, 367] on p "Define Ch. 5 vocabulary and apply knowledge of C++ syntax to write programs." at bounding box center [257, 366] width 448 height 17
copy p "Define Ch. 5 vocabulary and apply knowledge of C++ syntax to write programs."
click at [345, 144] on icon at bounding box center [350, 139] width 10 height 10
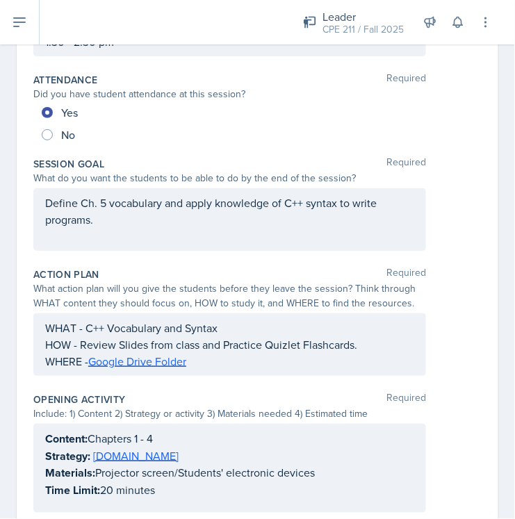
scroll to position [154, 0]
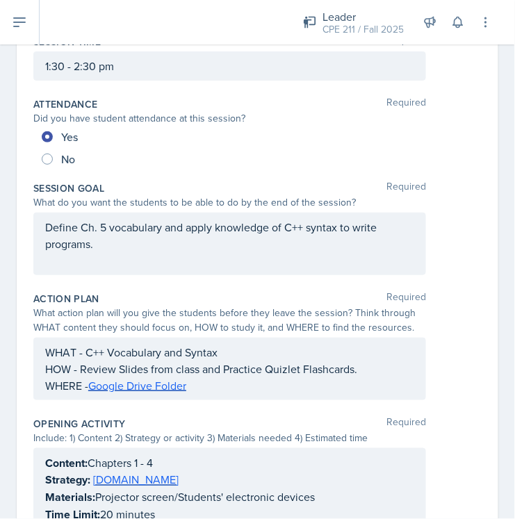
drag, startPoint x: 103, startPoint y: 226, endPoint x: 112, endPoint y: 229, distance: 9.7
click at [104, 226] on p "Define Ch. 5 vocabulary and apply knowledge of C++ syntax to write programs." at bounding box center [229, 235] width 369 height 33
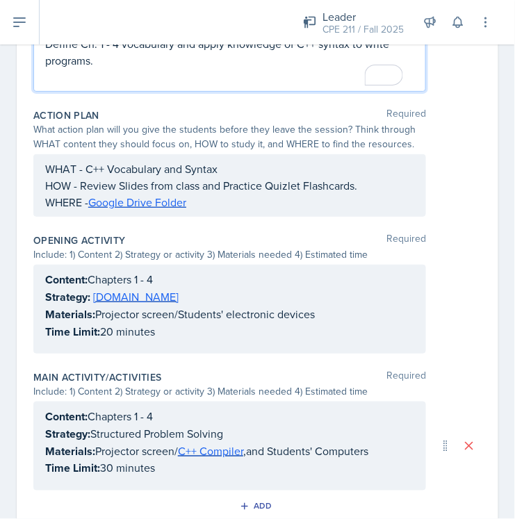
scroll to position [0, 0]
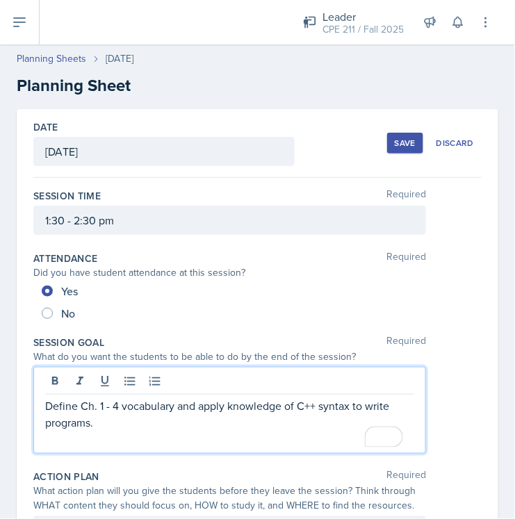
click at [387, 149] on button "Save" at bounding box center [405, 143] width 36 height 21
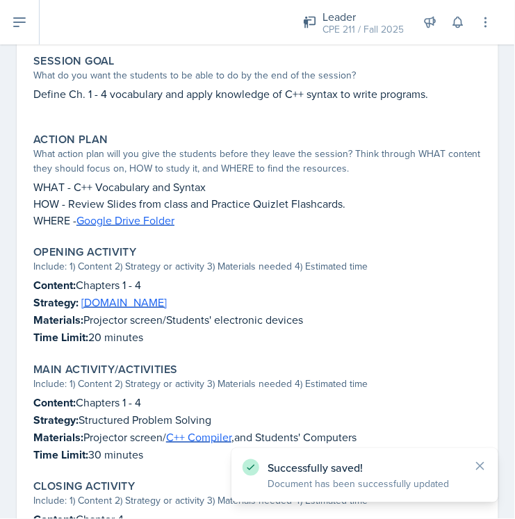
scroll to position [308, 0]
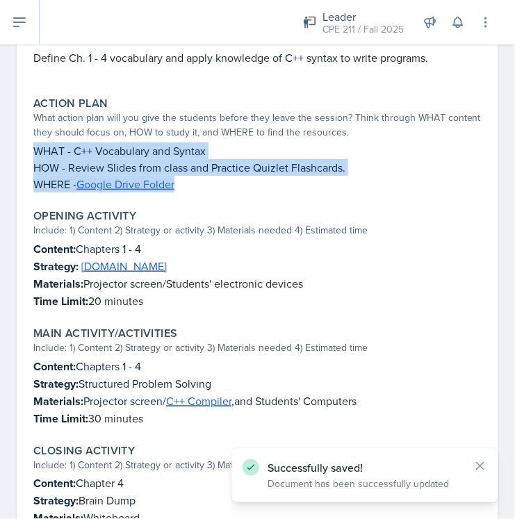
drag, startPoint x: 176, startPoint y: 187, endPoint x: 29, endPoint y: 145, distance: 153.1
click at [29, 145] on div "Action Plan What action plan will you give the students before they leave the s…" at bounding box center [257, 144] width 459 height 107
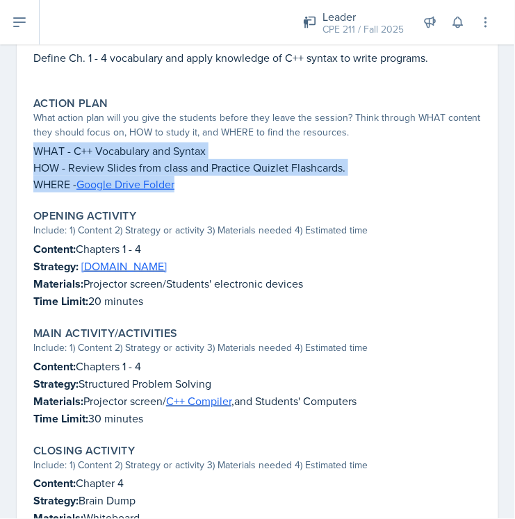
copy div "WHAT - C++ Vocabulary and Syntax HOW - Review Slides from class and Practice Qu…"
drag, startPoint x: 148, startPoint y: 297, endPoint x: 1, endPoint y: 240, distance: 158.2
click at [1, 240] on div "September 12th, 2025 Submitted Ella Deaton CPE 211 Fall 2025 Edit Delete View C…" at bounding box center [257, 247] width 515 height 893
copy div "Content: Chapters 1 - 4 Strategy: [DOMAIN_NAME] Materials: Projector screen/Stu…"
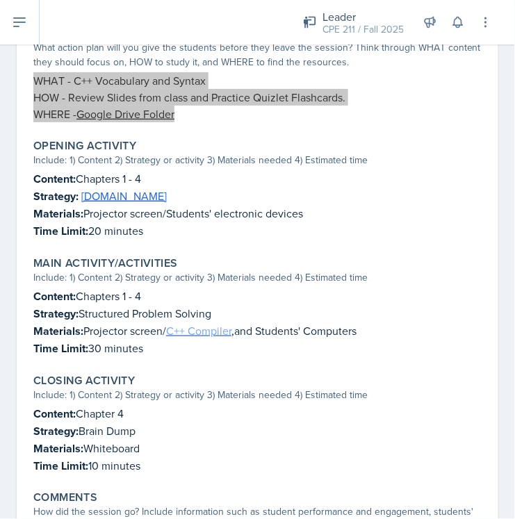
scroll to position [386, 0]
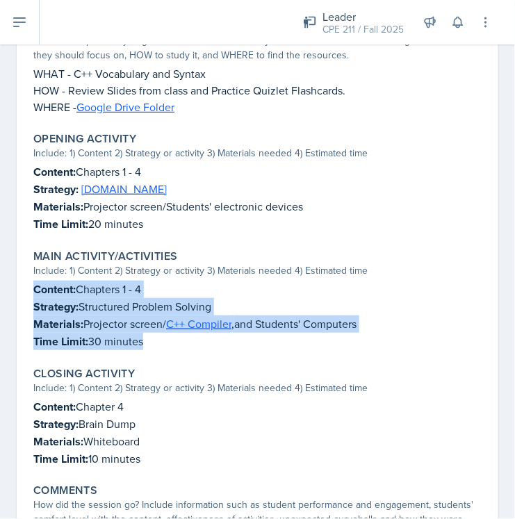
drag, startPoint x: 176, startPoint y: 342, endPoint x: 15, endPoint y: 280, distance: 172.6
click at [15, 280] on div "September 12th, 2025 Submitted Ella Deaton CPE 211 Fall 2025 Edit Delete View C…" at bounding box center [257, 169] width 515 height 893
copy div "Content: Chapters 1 - 4 Strategy: Structured Problem Solving Materials: Project…"
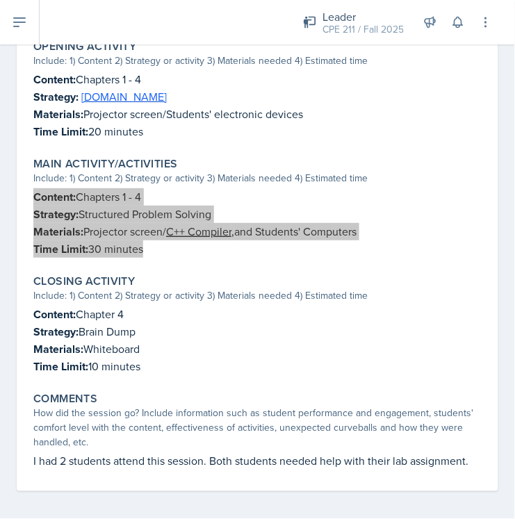
scroll to position [479, 0]
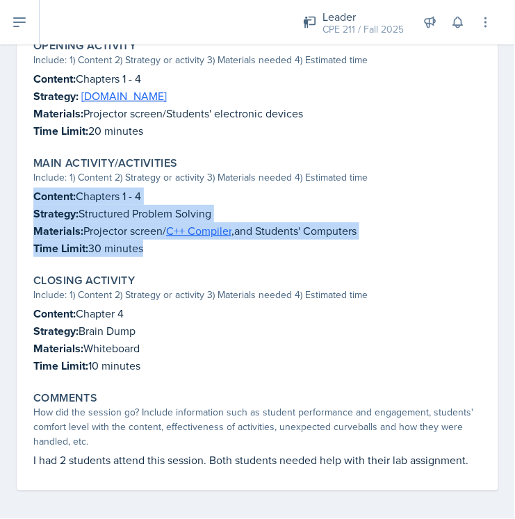
drag, startPoint x: 165, startPoint y: 365, endPoint x: 26, endPoint y: 303, distance: 151.7
click at [26, 303] on div "September 12th, 2025 Submitted Ella Deaton CPE 211 Fall 2025 Edit Delete View C…" at bounding box center [257, 60] width 481 height 860
copy div "Content: Chapter 4 Strategy: Brain Dump Materials: Whiteboard Time Limit: 10 mi…"
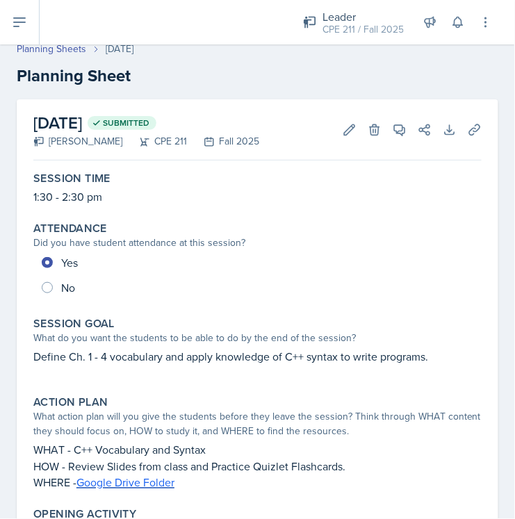
scroll to position [0, 0]
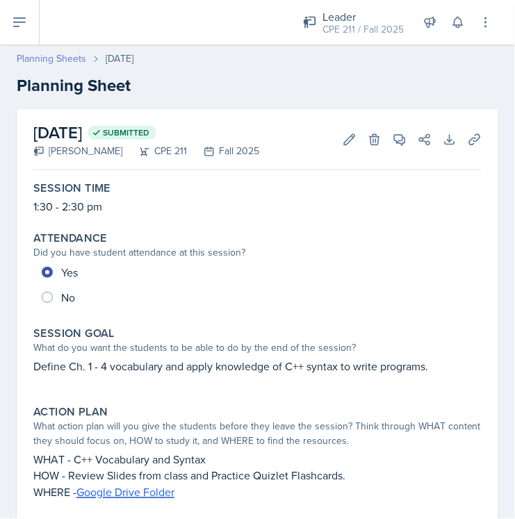
click at [63, 54] on header "Planning Sheets Sep 12th, 2025 Planning Sheet" at bounding box center [257, 75] width 515 height 74
click at [79, 55] on link "Planning Sheets" at bounding box center [51, 58] width 69 height 15
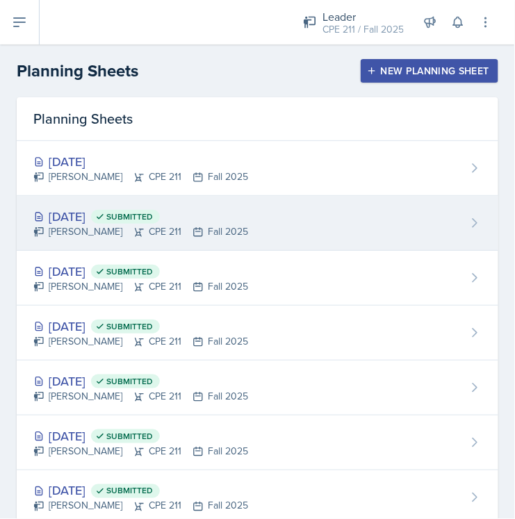
click at [91, 230] on div "[PERSON_NAME] CPE 211 Fall 2025" at bounding box center [140, 231] width 215 height 15
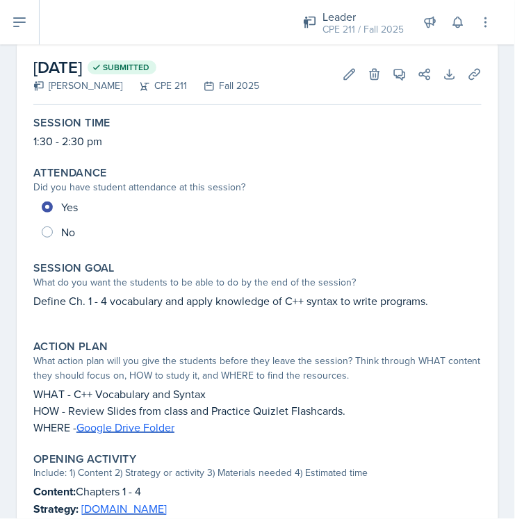
scroll to position [77, 0]
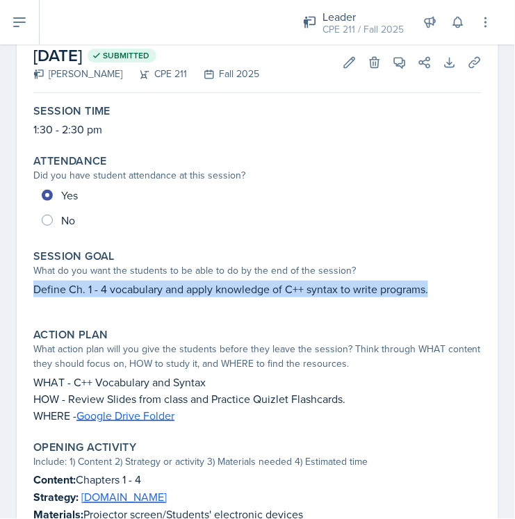
drag, startPoint x: 440, startPoint y: 288, endPoint x: 32, endPoint y: 290, distance: 408.5
click at [32, 290] on div "Session Goal What do you want the students to be able to do by the end of the s…" at bounding box center [257, 280] width 459 height 73
copy p "Define Ch. 1 - 4 vocabulary and apply knowledge of C++ syntax to write programs."
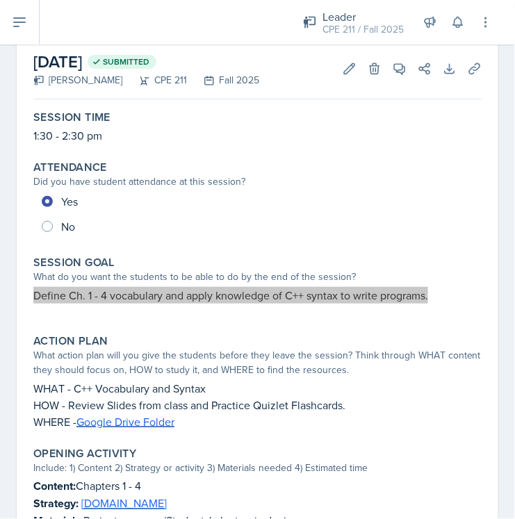
scroll to position [154, 0]
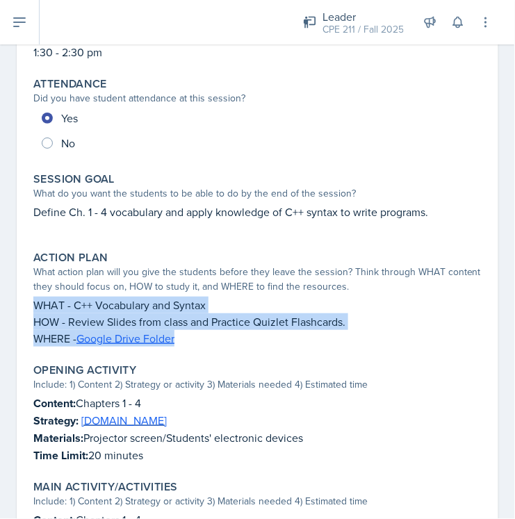
drag, startPoint x: 193, startPoint y: 343, endPoint x: 35, endPoint y: 301, distance: 163.3
click at [35, 301] on div "WHAT - C++ Vocabulary and Syntax HOW - Review Slides from class and Practice Qu…" at bounding box center [257, 322] width 448 height 50
copy div "WHAT - C++ Vocabulary and Syntax HOW - Review Slides from class and Practice Qu…"
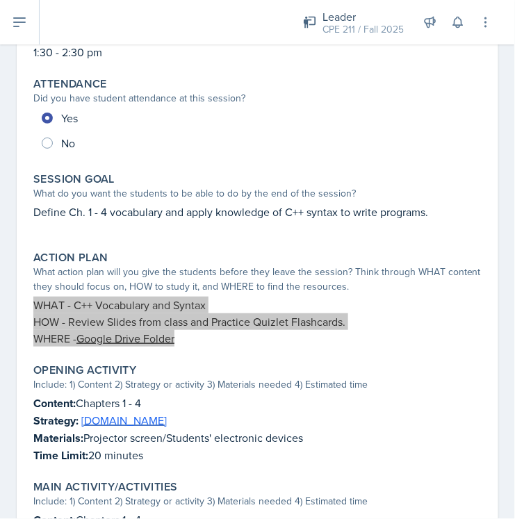
scroll to position [308, 0]
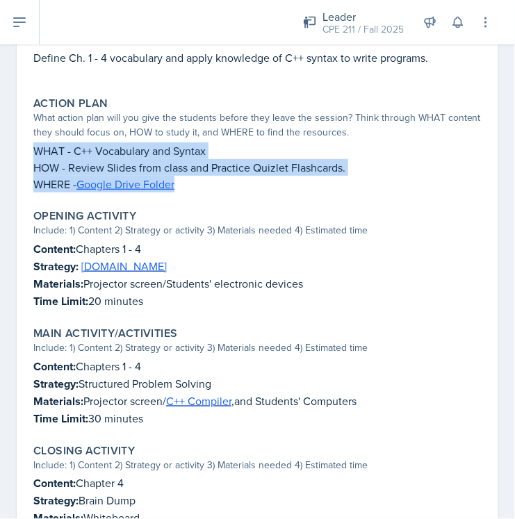
drag, startPoint x: 176, startPoint y: 299, endPoint x: 31, endPoint y: 251, distance: 153.8
click at [31, 251] on div "Opening Activity Include: 1) Content 2) Strategy or activity 3) Materials neede…" at bounding box center [257, 260] width 459 height 112
copy div "Content: Chapters 1 - 4 Strategy: [DOMAIN_NAME] Materials: Projector screen/Stu…"
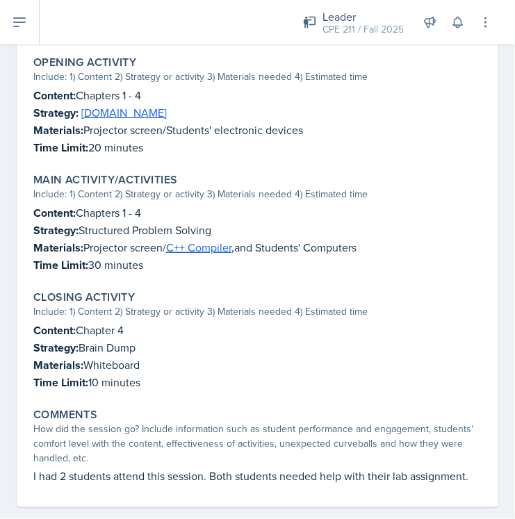
scroll to position [463, 0]
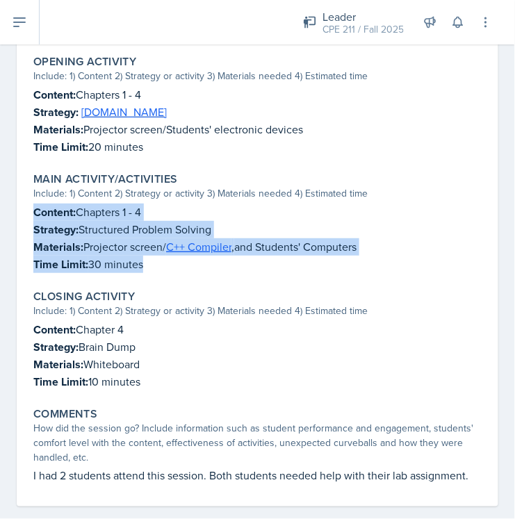
drag, startPoint x: 154, startPoint y: 263, endPoint x: 27, endPoint y: 204, distance: 140.5
click at [27, 204] on div "September 12th, 2025 Submitted Ella Deaton CPE 211 Fall 2025 Edit Delete View C…" at bounding box center [257, 76] width 481 height 860
copy div "Content: Chapters 1 - 4 Strategy: Structured Problem Solving Materials: Project…"
drag, startPoint x: 149, startPoint y: 373, endPoint x: 35, endPoint y: 324, distance: 123.5
click at [29, 320] on div "Closing Activity Include: 1) Content 2) Strategy or activity 3) Materials neede…" at bounding box center [257, 340] width 459 height 112
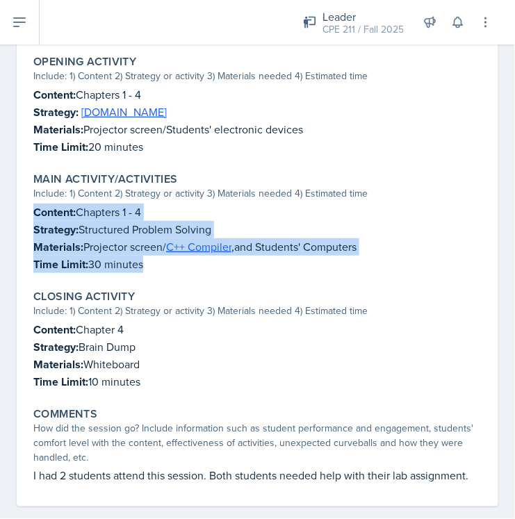
copy div "Content: Chapter 4 Strategy: Brain Dump Materials: Whiteboard Time Limit: 10 mi…"
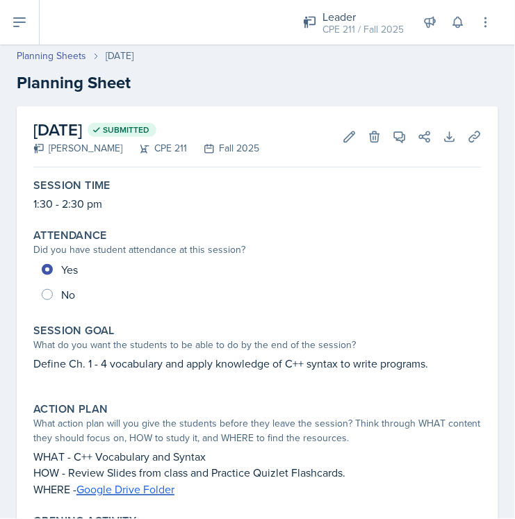
scroll to position [0, 0]
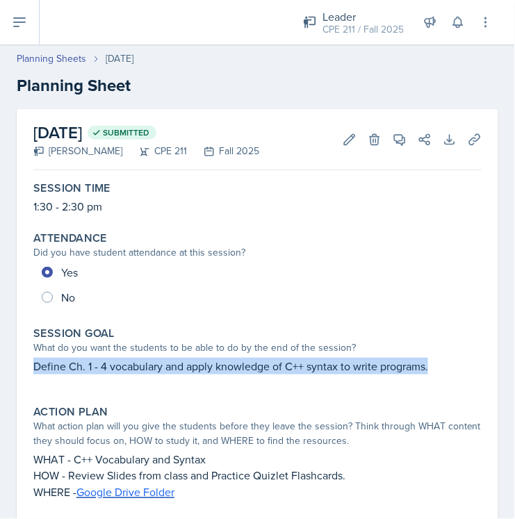
drag, startPoint x: 455, startPoint y: 372, endPoint x: 22, endPoint y: 364, distance: 433.6
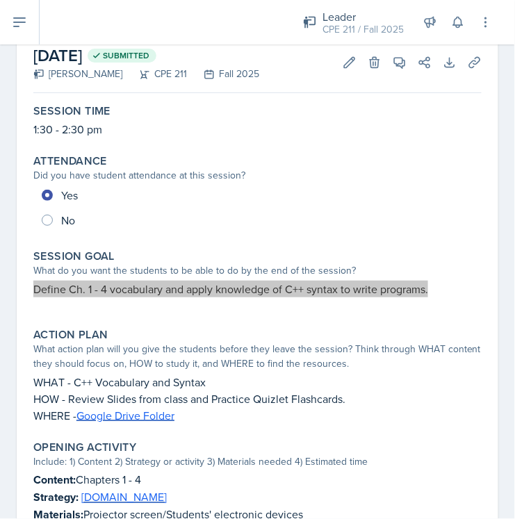
scroll to position [154, 0]
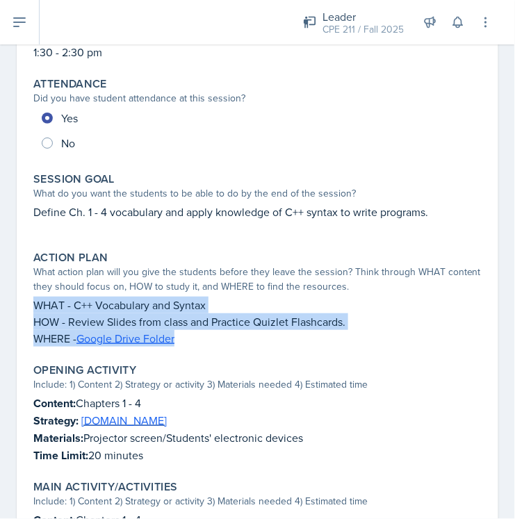
drag, startPoint x: 199, startPoint y: 334, endPoint x: 35, endPoint y: 305, distance: 165.8
click at [35, 305] on div "WHAT - C++ Vocabulary and Syntax HOW - Review Slides from class and Practice Qu…" at bounding box center [257, 322] width 448 height 50
drag, startPoint x: 160, startPoint y: 452, endPoint x: 28, endPoint y: 399, distance: 142.8
click at [28, 399] on div "Opening Activity Include: 1) Content 2) Strategy or activity 3) Materials neede…" at bounding box center [257, 414] width 459 height 112
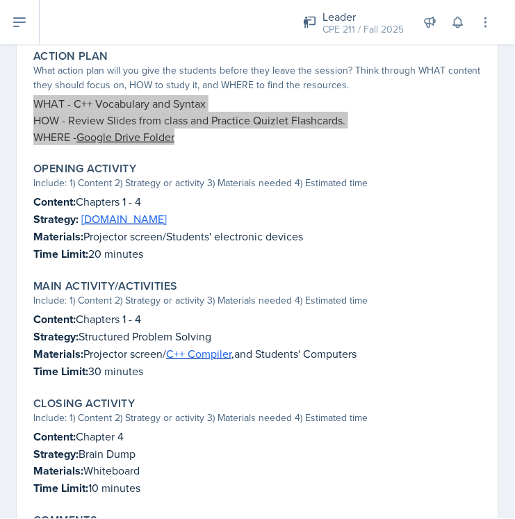
scroll to position [386, 0]
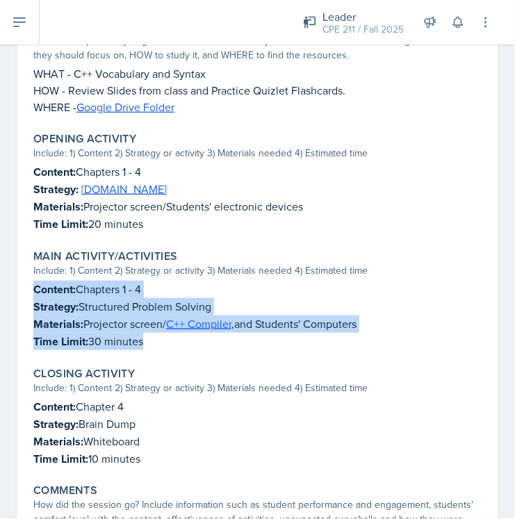
drag, startPoint x: 163, startPoint y: 340, endPoint x: 2, endPoint y: 304, distance: 164.5
click at [23, 288] on div "September 12th, 2025 Submitted Ella Deaton CPE 211 Fall 2025 Edit Delete View C…" at bounding box center [257, 153] width 481 height 860
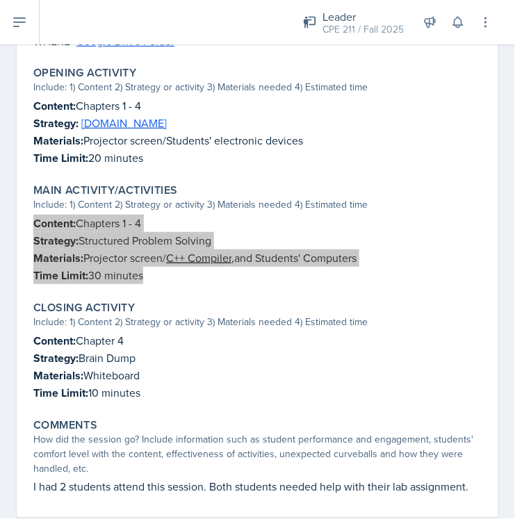
scroll to position [479, 0]
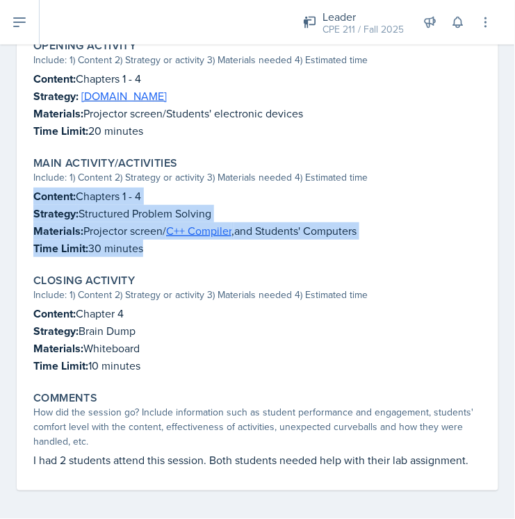
drag, startPoint x: 167, startPoint y: 365, endPoint x: 24, endPoint y: 310, distance: 153.3
click at [24, 310] on div "September 12th, 2025 Submitted Ella Deaton CPE 211 Fall 2025 Edit Delete View C…" at bounding box center [257, 60] width 481 height 860
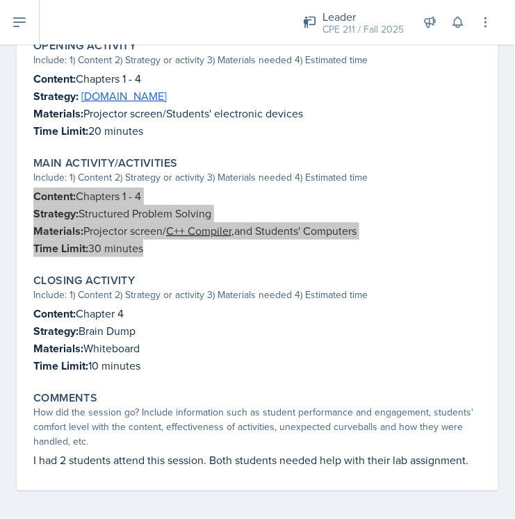
scroll to position [0, 0]
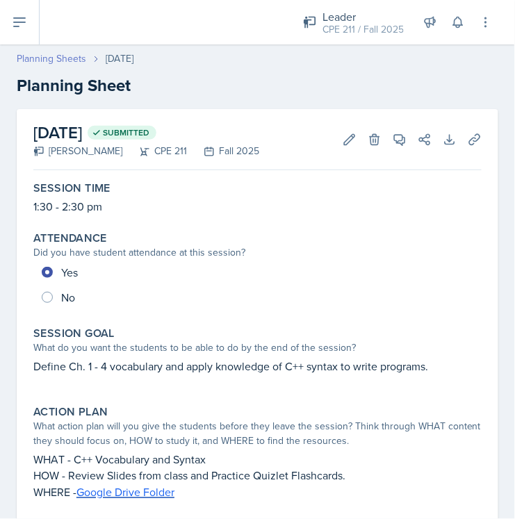
click at [68, 58] on link "Planning Sheets" at bounding box center [51, 58] width 69 height 15
